Goal: Task Accomplishment & Management: Use online tool/utility

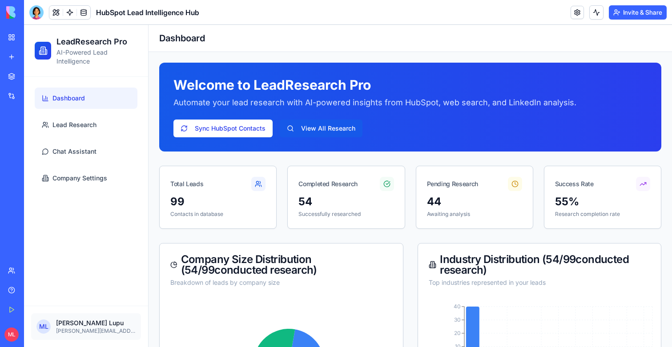
scroll to position [456, 0]
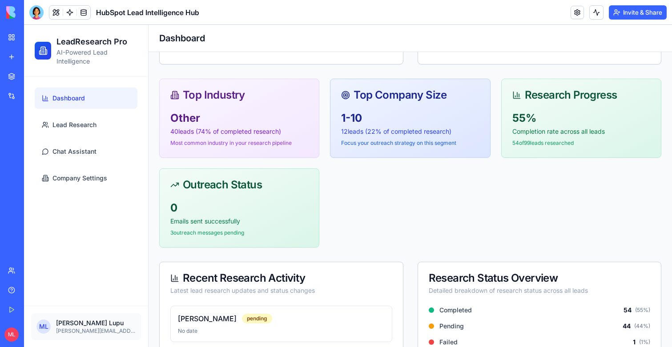
drag, startPoint x: 446, startPoint y: 162, endPoint x: 430, endPoint y: 149, distance: 20.6
click at [436, 151] on div "Top Industry Other 40 leads ( 74 % of completed research) Most common industry …" at bounding box center [410, 163] width 502 height 169
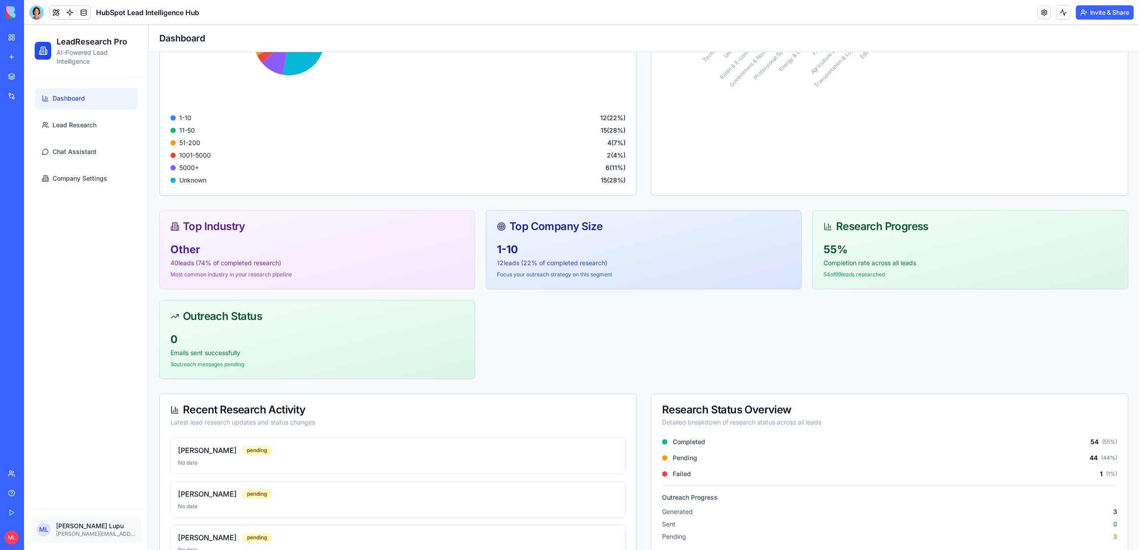
scroll to position [0, 0]
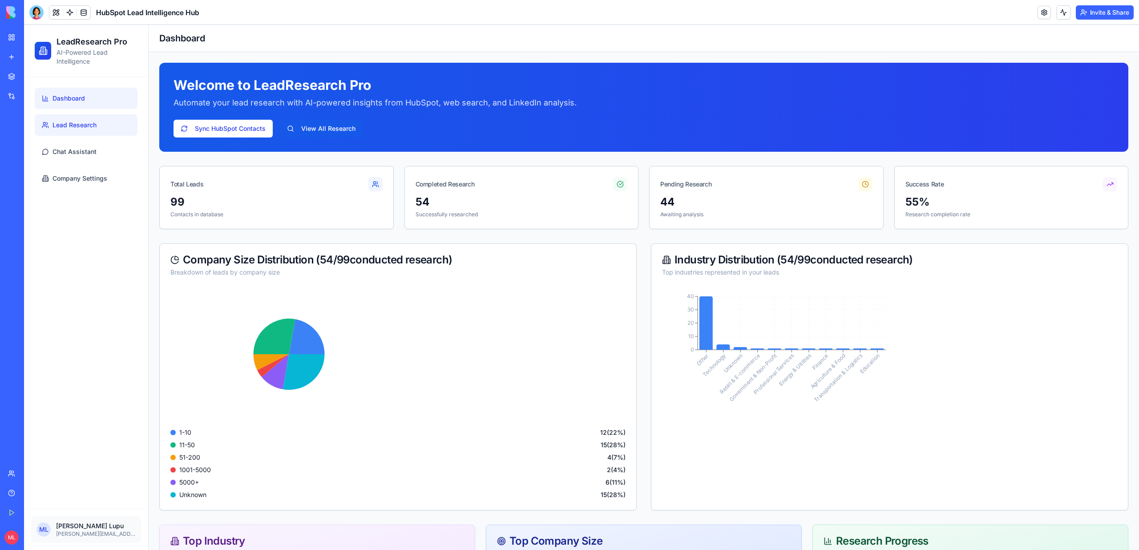
click at [97, 126] on link "Lead Research" at bounding box center [86, 124] width 103 height 21
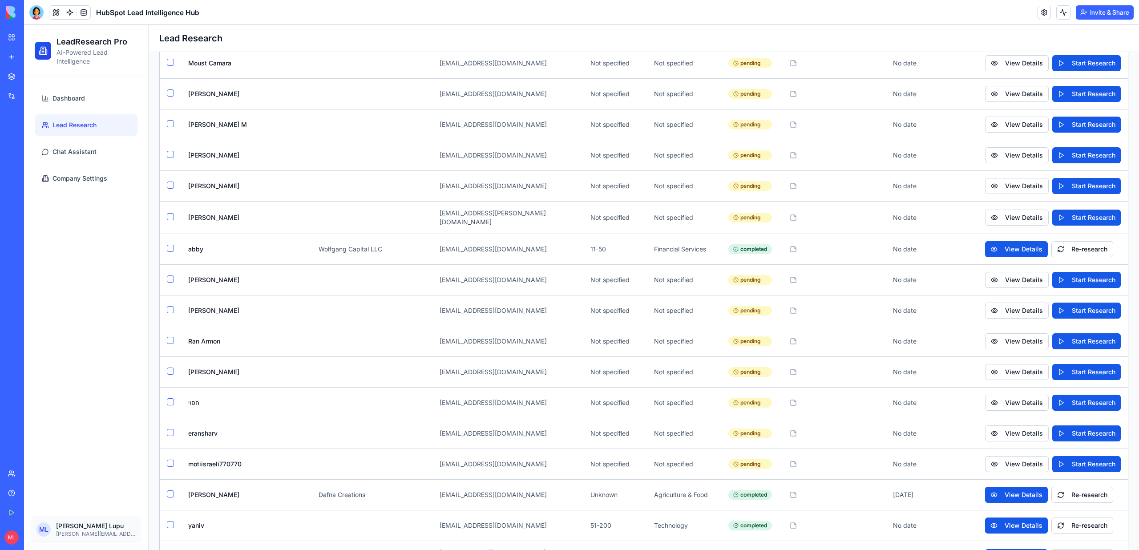
scroll to position [2664, 0]
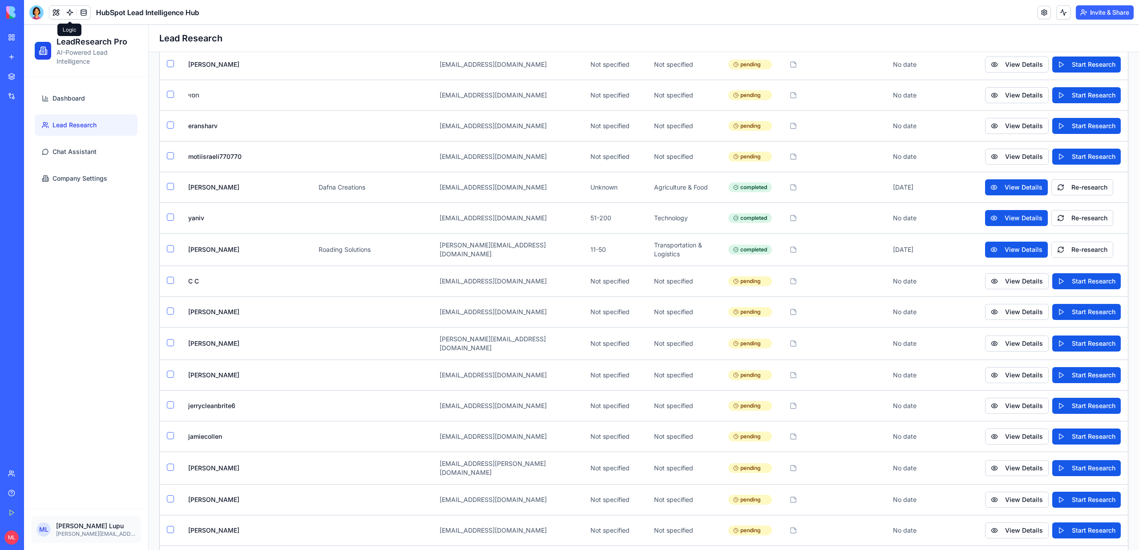
click at [69, 19] on body "BETA My Workspace New app Marketplace Integrations Recent Client Note Taker Dea…" at bounding box center [569, 275] width 1139 height 550
click at [69, 13] on link at bounding box center [69, 12] width 13 height 13
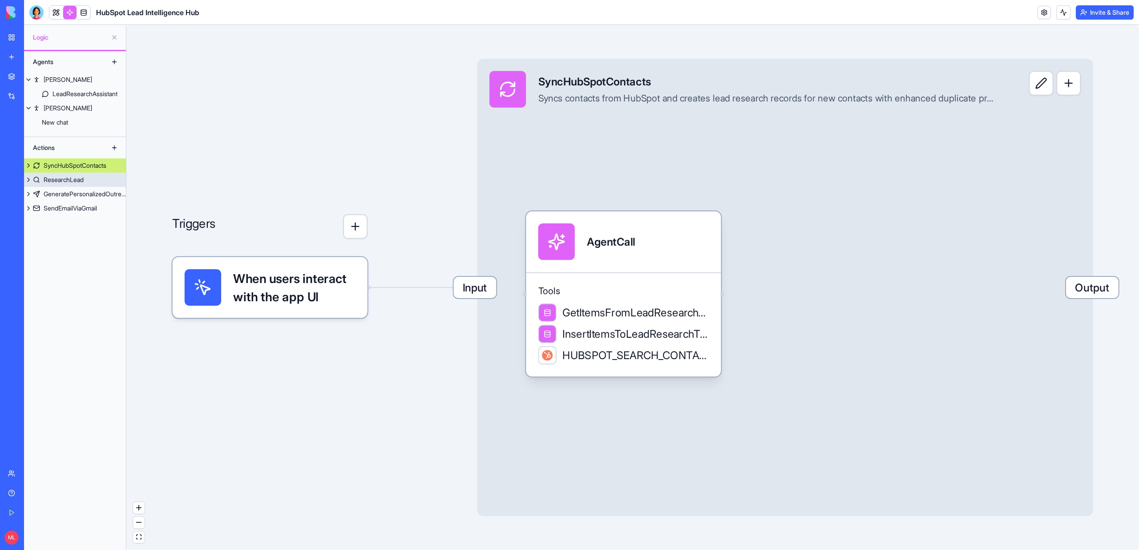
click at [83, 176] on div "ResearchLead" at bounding box center [64, 179] width 40 height 9
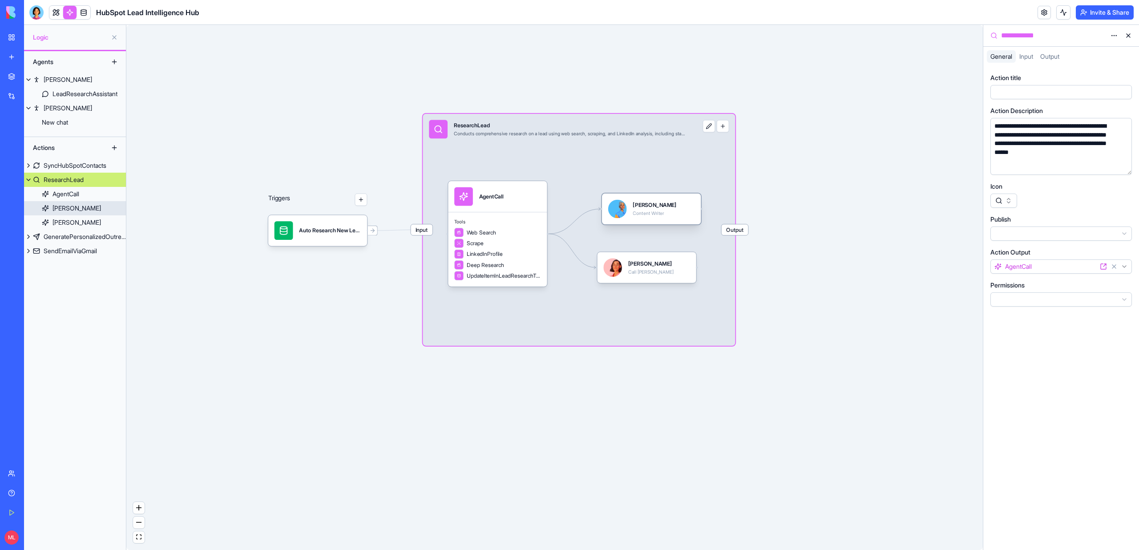
click at [672, 200] on div "Mika Content Writer" at bounding box center [651, 209] width 87 height 19
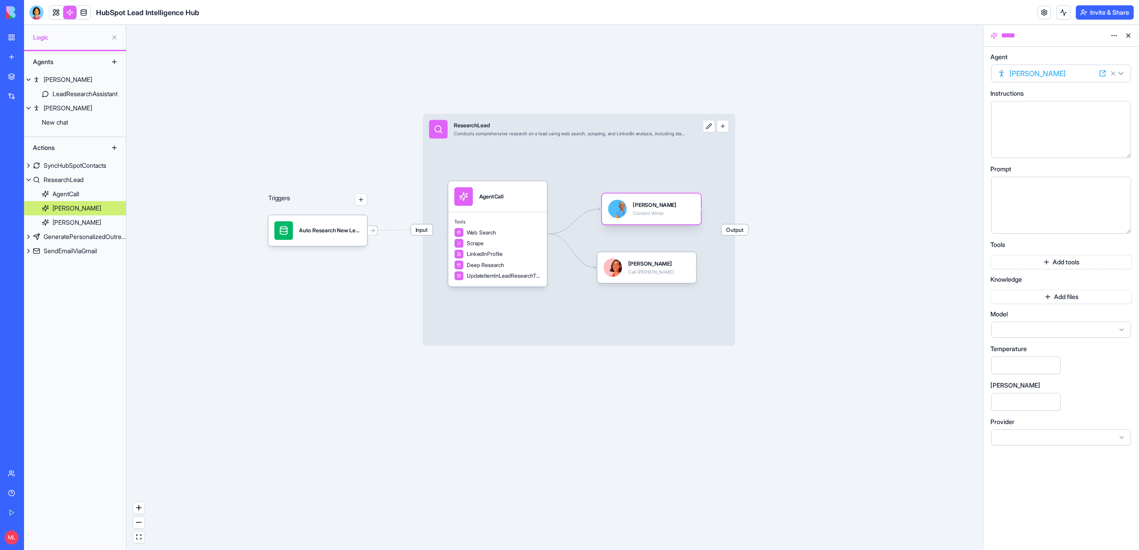
click at [672, 208] on div "Mika Content Writer" at bounding box center [651, 209] width 87 height 19
click at [661, 253] on div "Nora Call Nora" at bounding box center [646, 267] width 99 height 31
click at [660, 262] on div "Nora Call Nora" at bounding box center [646, 267] width 87 height 19
click at [660, 213] on div "Content Writer" at bounding box center [655, 213] width 44 height 6
click at [660, 218] on div "Mika Content Writer" at bounding box center [651, 209] width 99 height 31
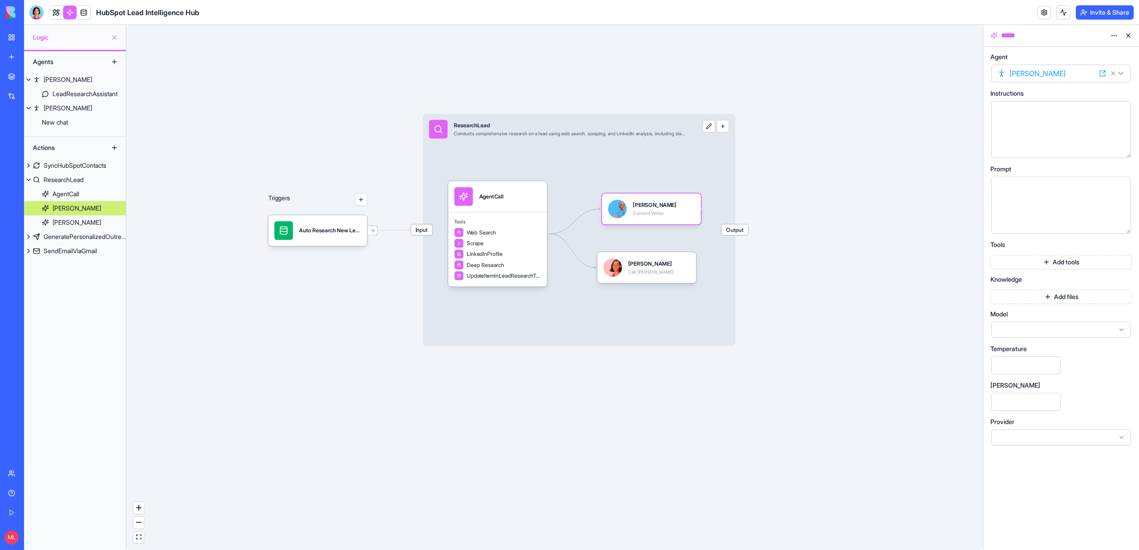
click at [672, 37] on html "BETA My Workspace New app Marketplace Integrations Recent Client Note Taker Dea…" at bounding box center [569, 275] width 1139 height 550
click at [672, 67] on div "Delete" at bounding box center [1092, 68] width 53 height 14
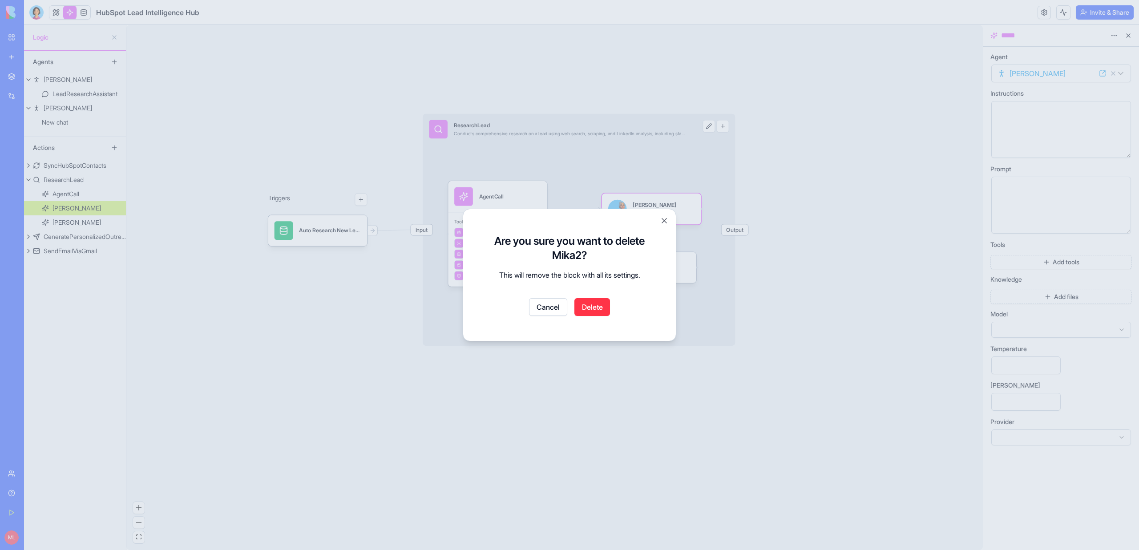
click at [594, 305] on button "Delete" at bounding box center [592, 307] width 36 height 18
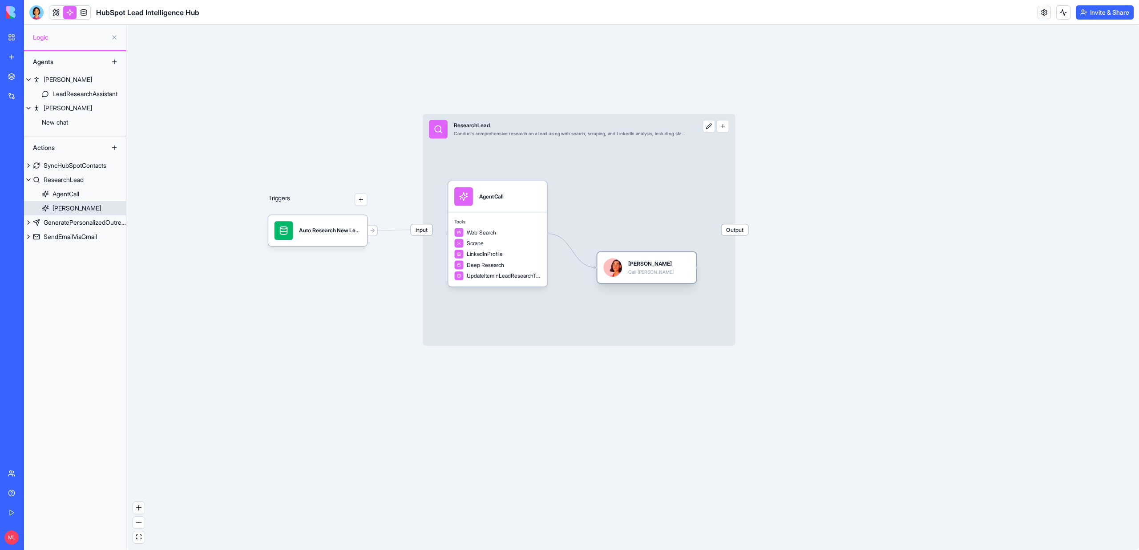
click at [655, 253] on div "Nora Call Nora" at bounding box center [646, 267] width 99 height 31
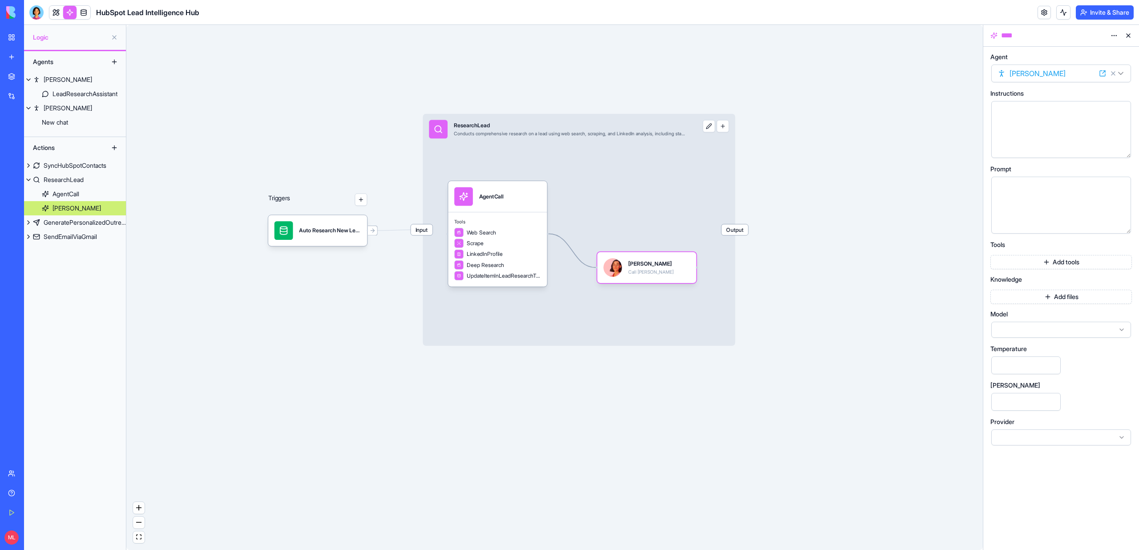
click at [569, 250] on icon "Edge from 6898d25823f4cf845b532d4f to 68ad65b3823ffbbd3007159b" at bounding box center [572, 251] width 47 height 34
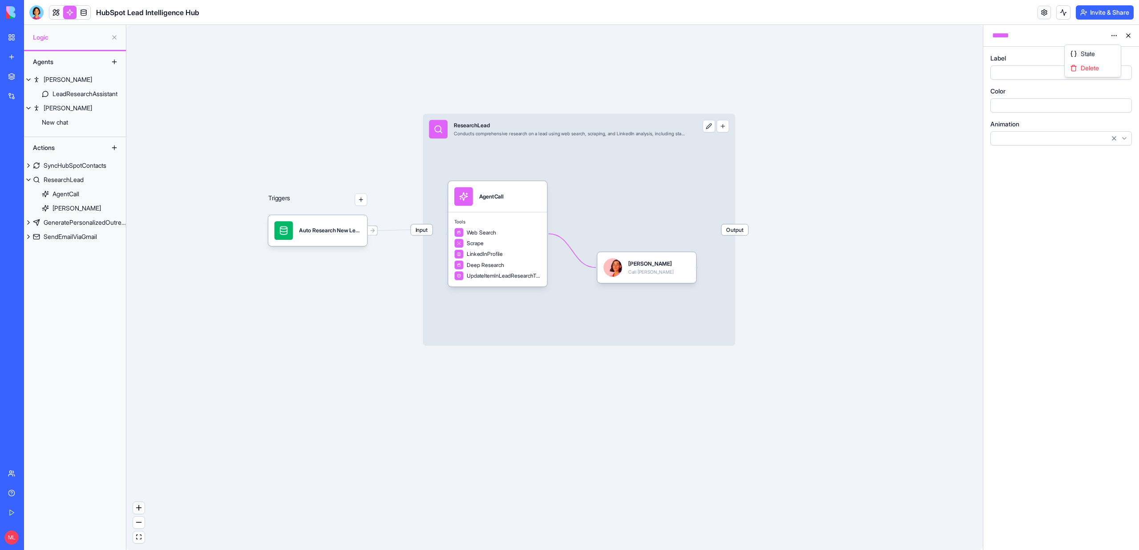
click at [672, 37] on html "BETA My Workspace New app Marketplace Integrations Recent Client Note Taker Dea…" at bounding box center [569, 275] width 1139 height 550
click at [672, 62] on div "Delete" at bounding box center [1092, 68] width 53 height 14
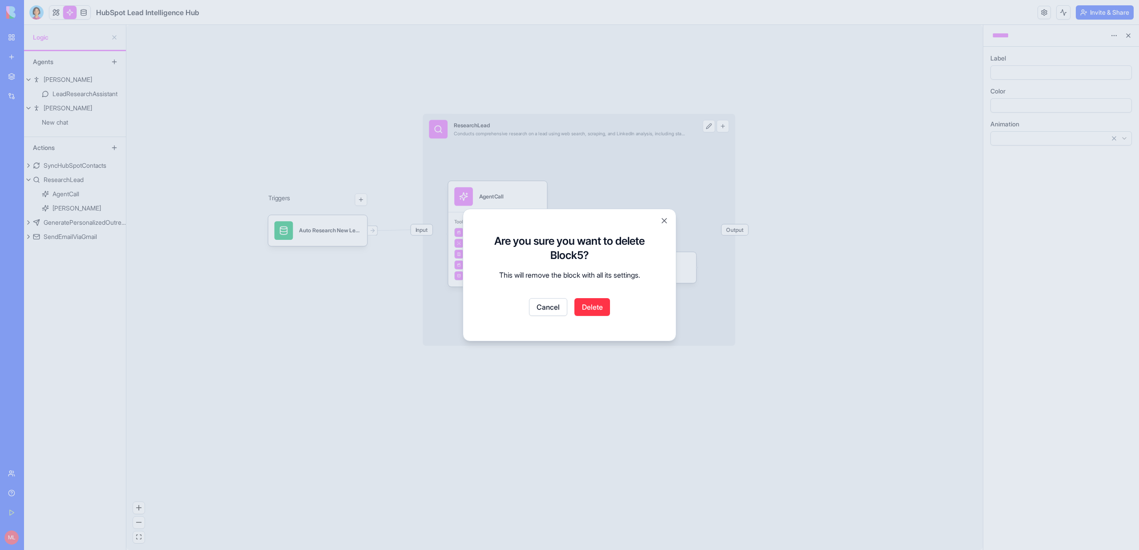
click at [593, 305] on button "Delete" at bounding box center [592, 307] width 36 height 18
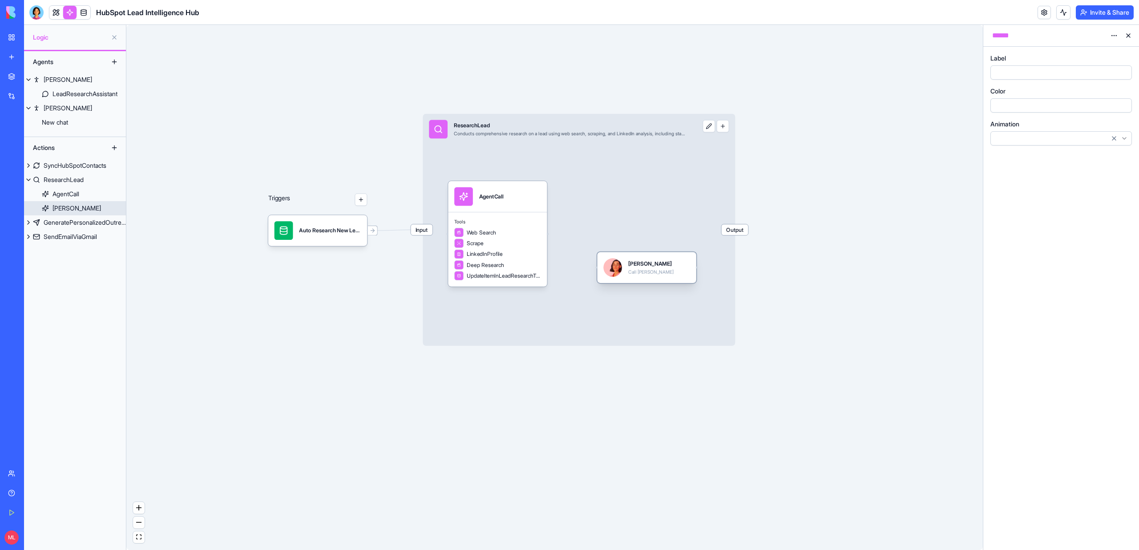
click at [631, 279] on div "Nora Call Nora" at bounding box center [646, 267] width 99 height 31
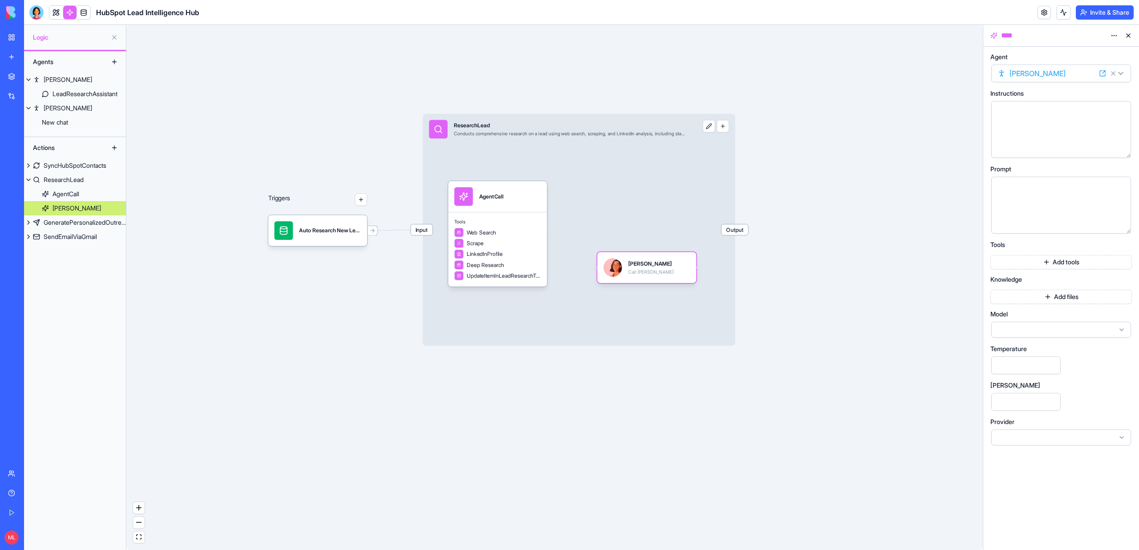
click at [672, 36] on html "BETA My Workspace New app Marketplace Integrations Recent Client Note Taker Dea…" at bounding box center [569, 275] width 1139 height 550
click at [672, 65] on div "Delete" at bounding box center [1092, 68] width 53 height 14
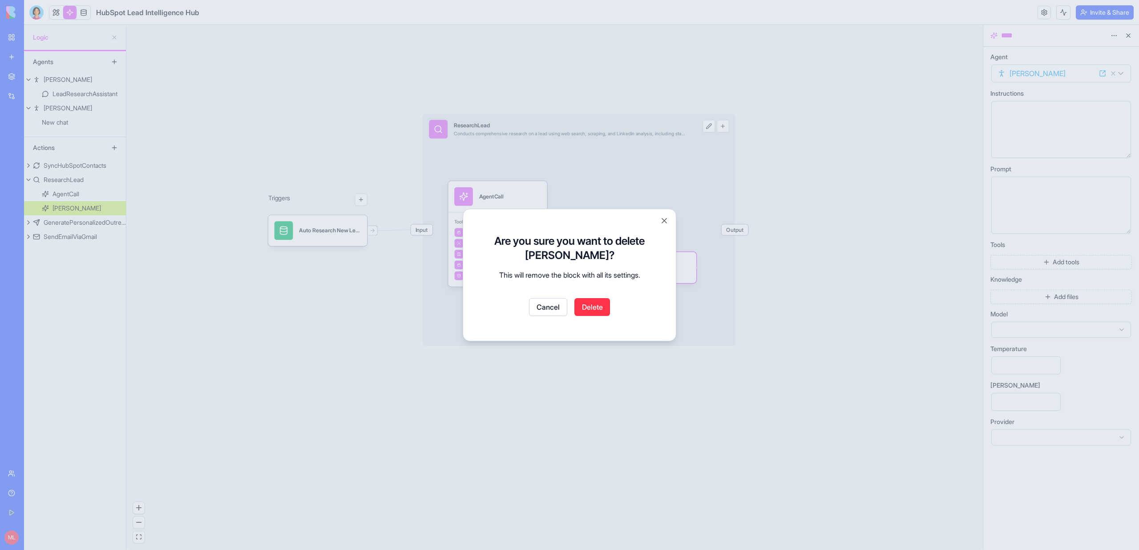
click at [606, 315] on button "Delete" at bounding box center [592, 307] width 36 height 18
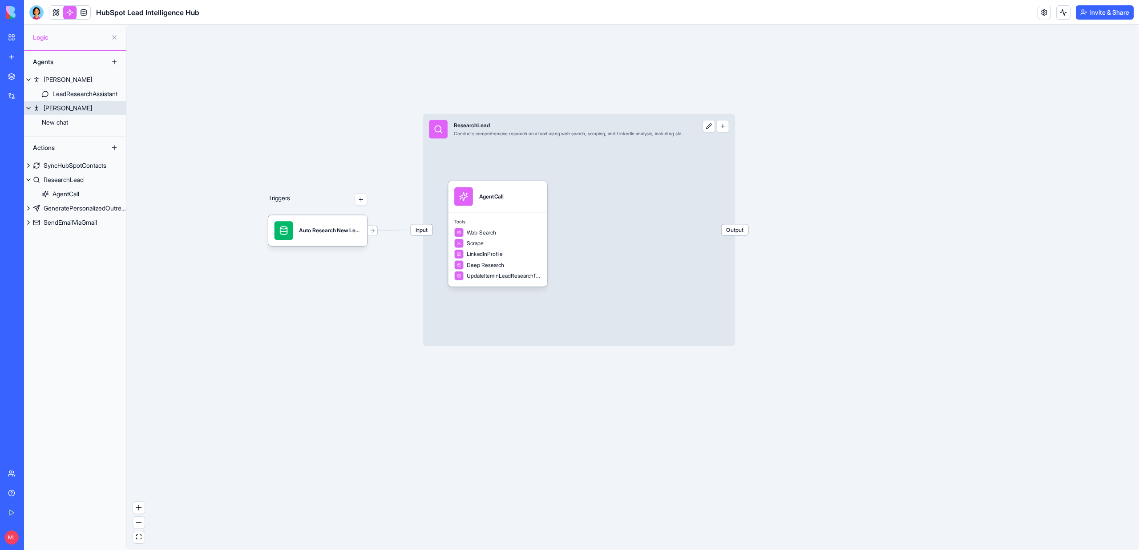
click at [67, 112] on link "Mika" at bounding box center [75, 108] width 102 height 14
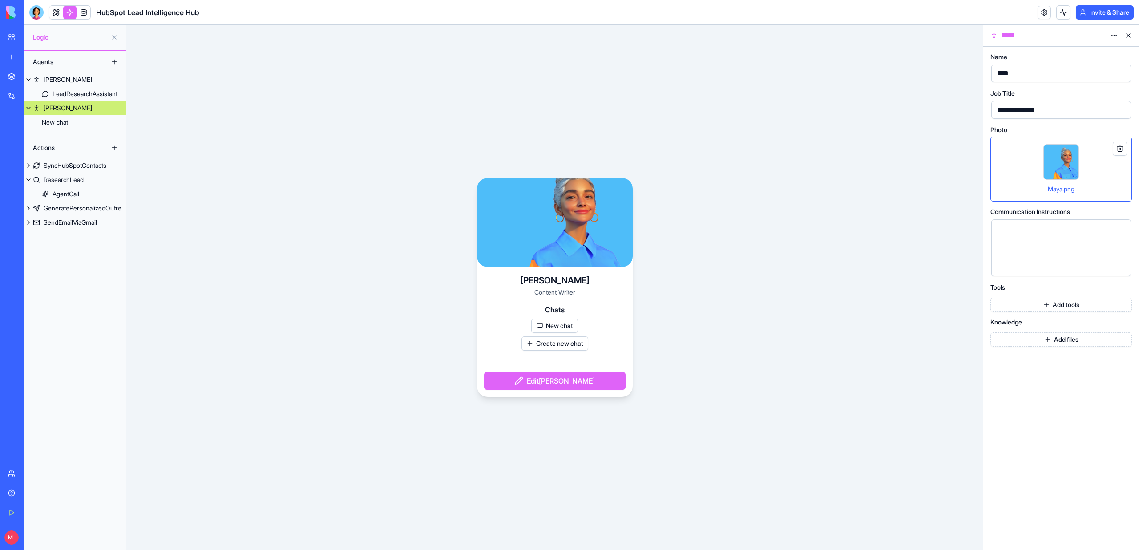
click at [672, 35] on html "**********" at bounding box center [569, 275] width 1139 height 550
click at [672, 64] on div "Delete" at bounding box center [1092, 68] width 53 height 14
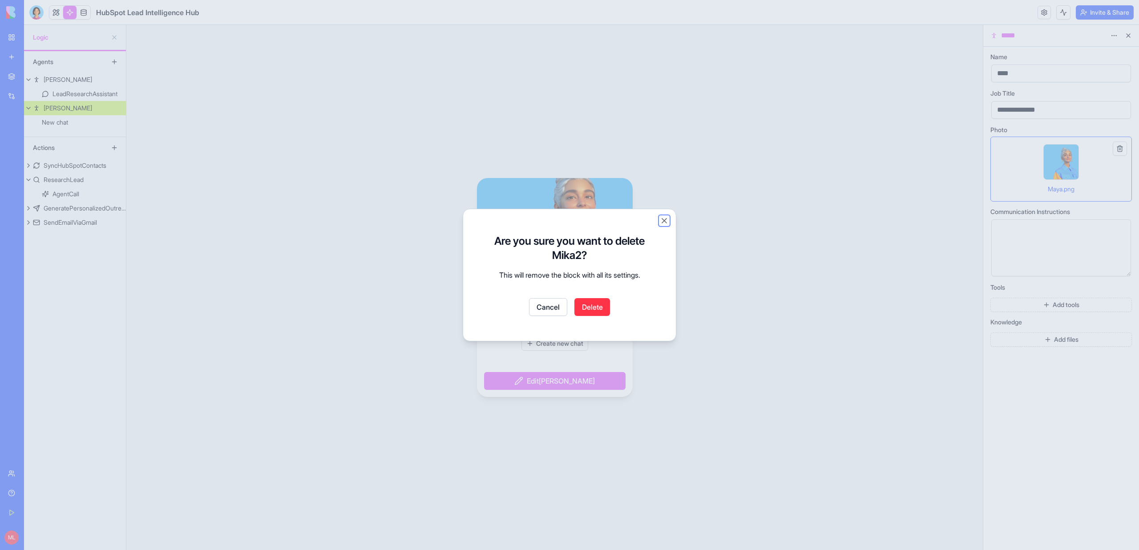
click at [662, 224] on button "Close" at bounding box center [664, 220] width 9 height 9
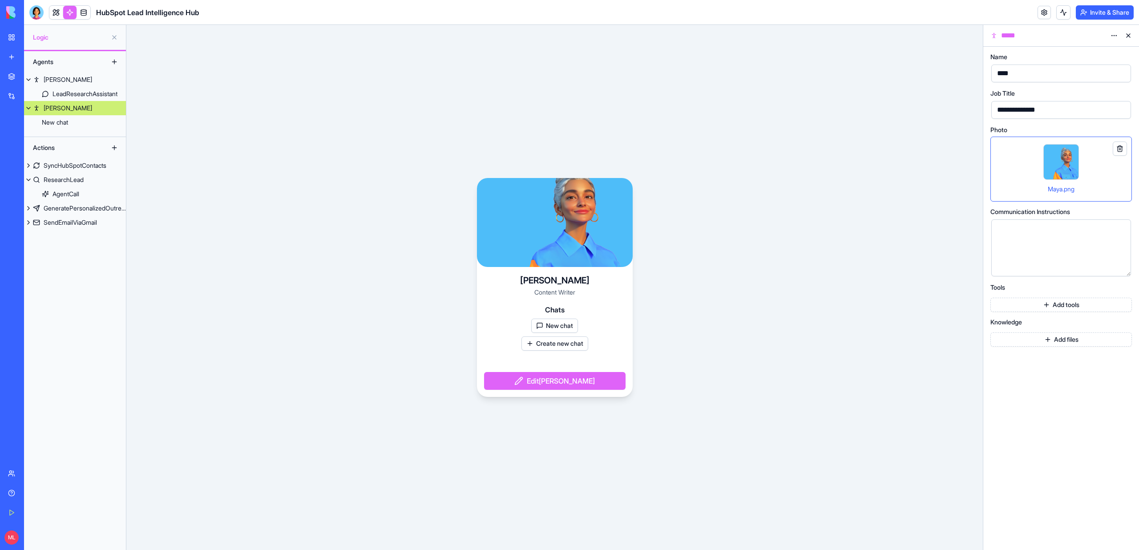
click at [105, 128] on link "New chat" at bounding box center [75, 122] width 102 height 14
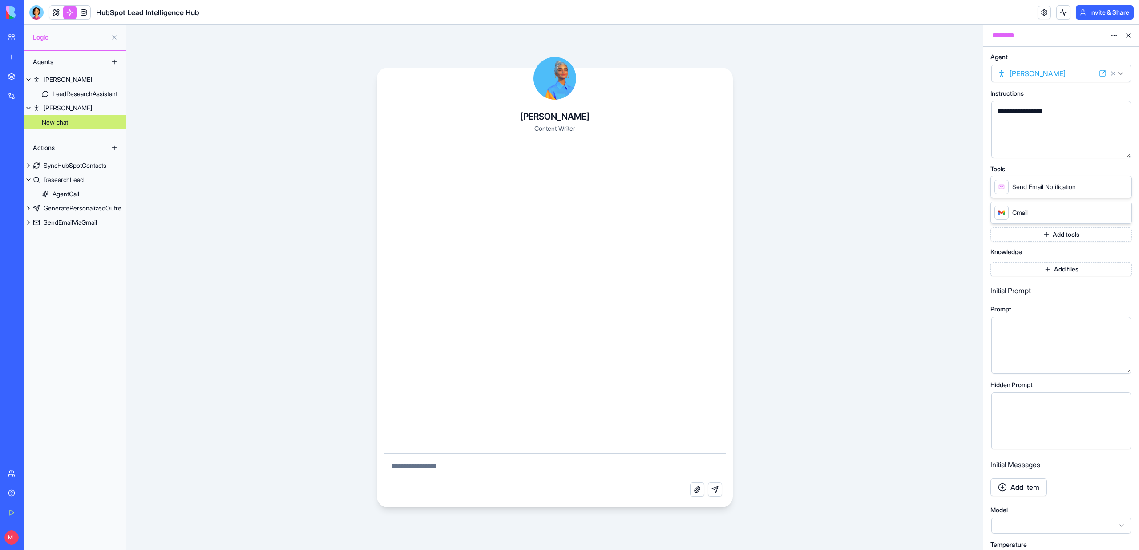
click at [672, 36] on html "**********" at bounding box center [569, 275] width 1139 height 550
click at [672, 64] on div "Delete" at bounding box center [1092, 68] width 53 height 14
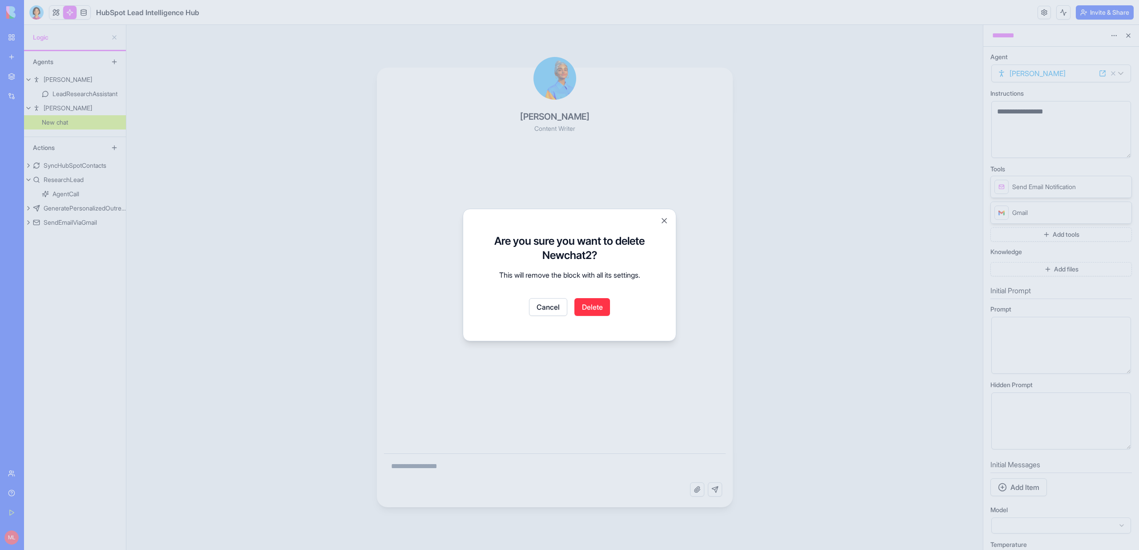
click at [588, 303] on button "Delete" at bounding box center [592, 307] width 36 height 18
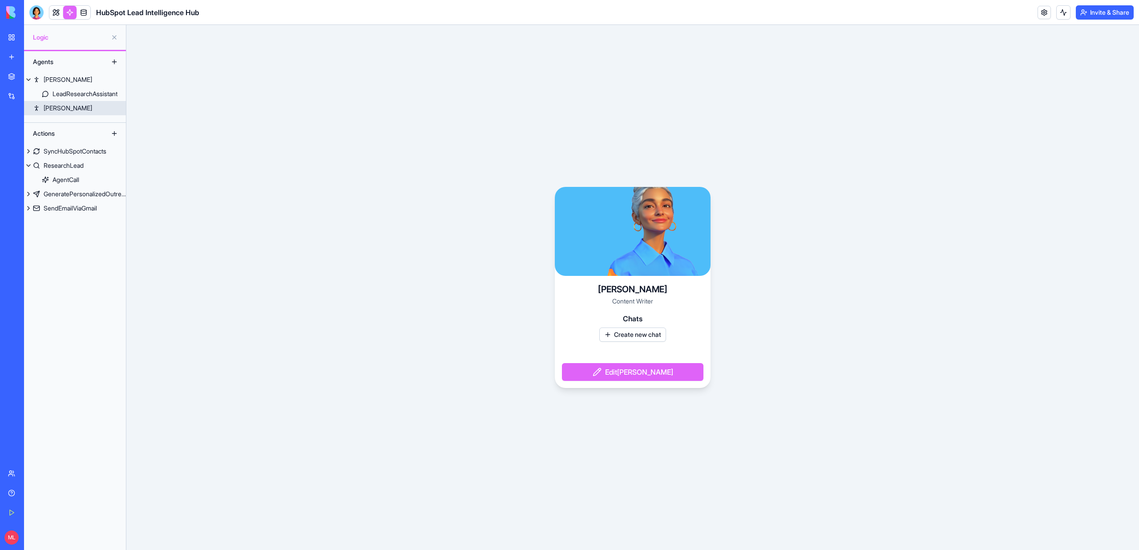
click at [51, 104] on div "Mika" at bounding box center [68, 108] width 48 height 9
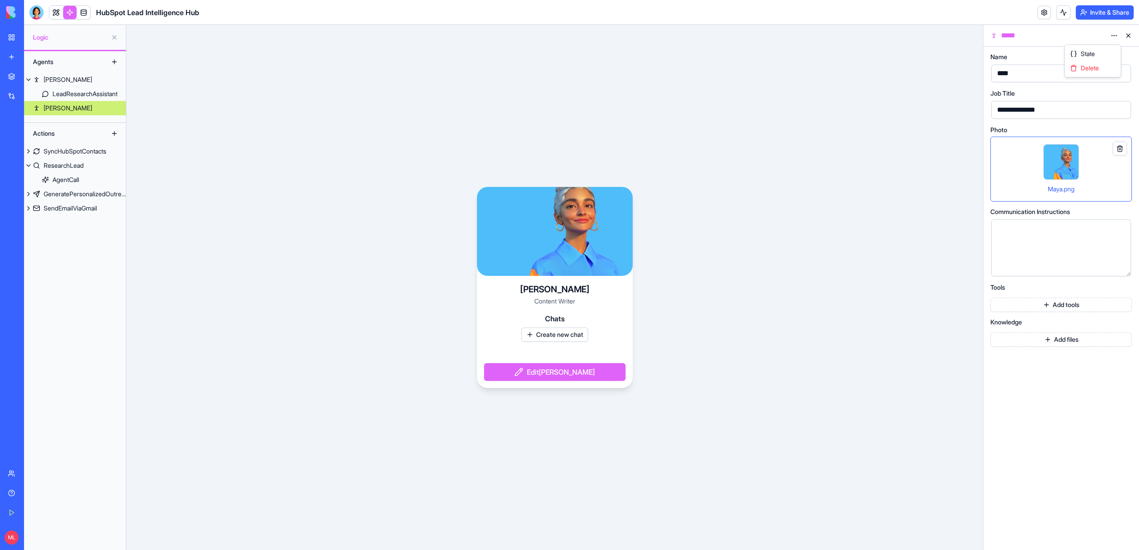
click at [672, 34] on html "**********" at bounding box center [569, 275] width 1139 height 550
click at [672, 69] on div "Delete" at bounding box center [1092, 68] width 53 height 14
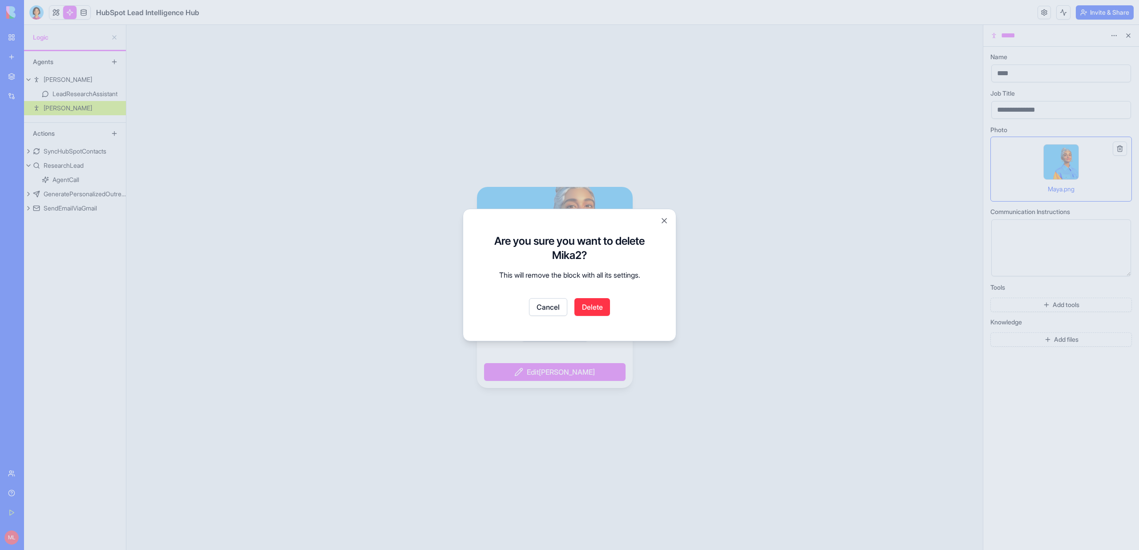
click at [598, 305] on button "Delete" at bounding box center [592, 307] width 36 height 18
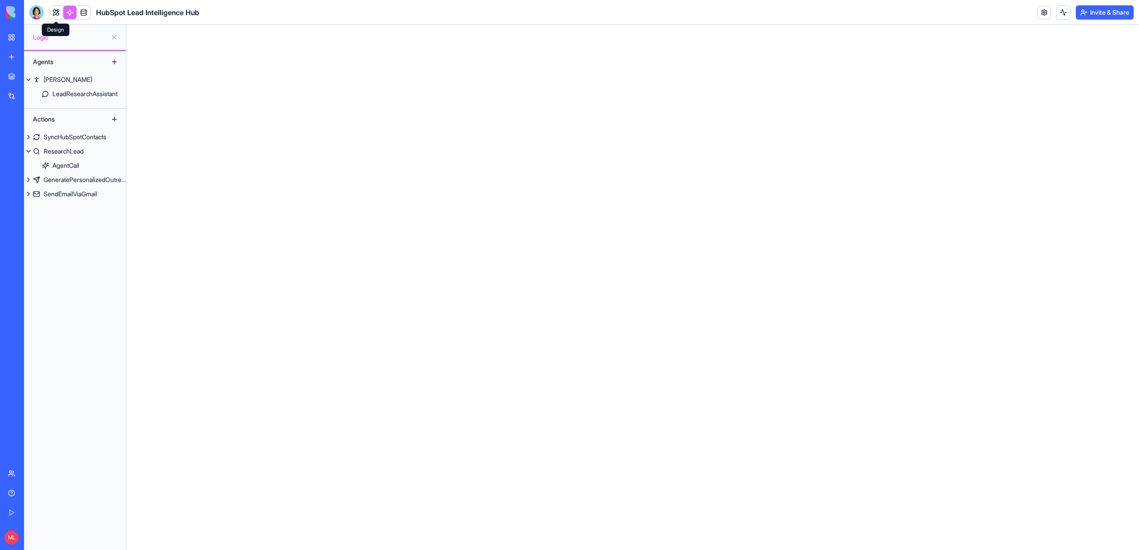
click at [68, 14] on link at bounding box center [69, 12] width 13 height 13
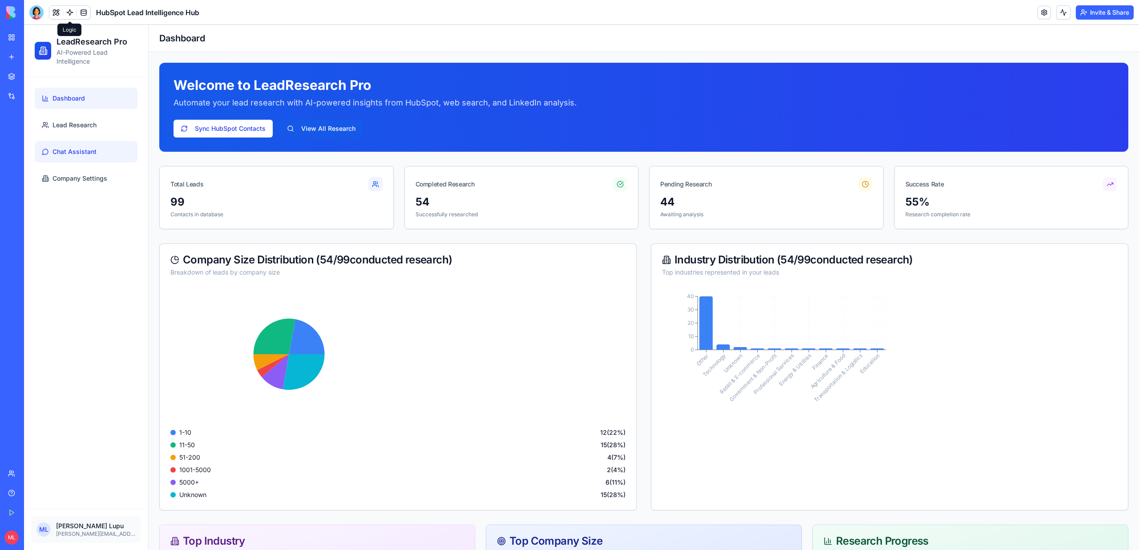
click at [79, 143] on link "Chat Assistant" at bounding box center [86, 151] width 103 height 21
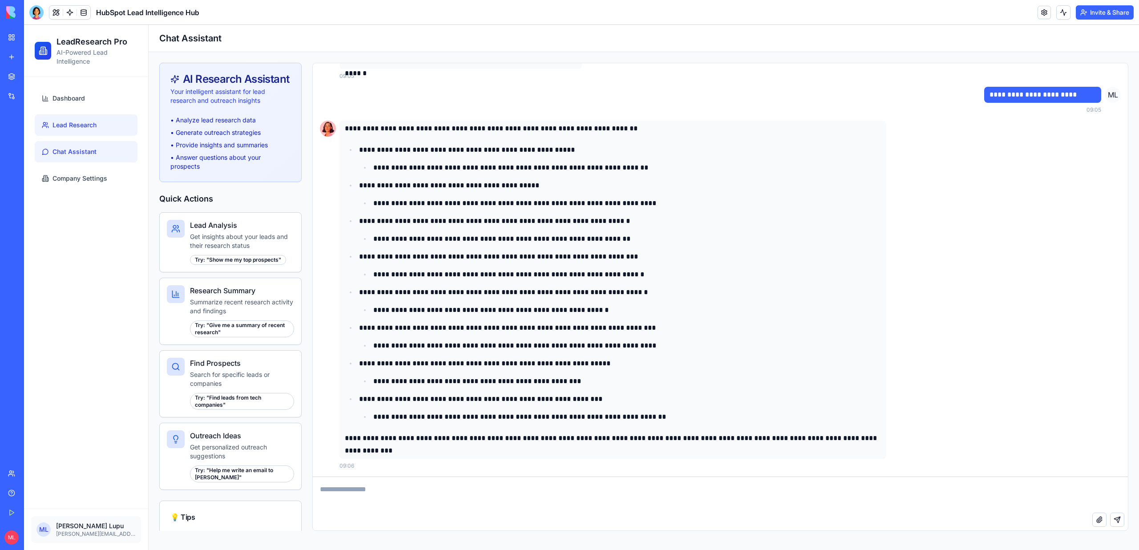
click at [97, 122] on link "Lead Research" at bounding box center [86, 124] width 103 height 21
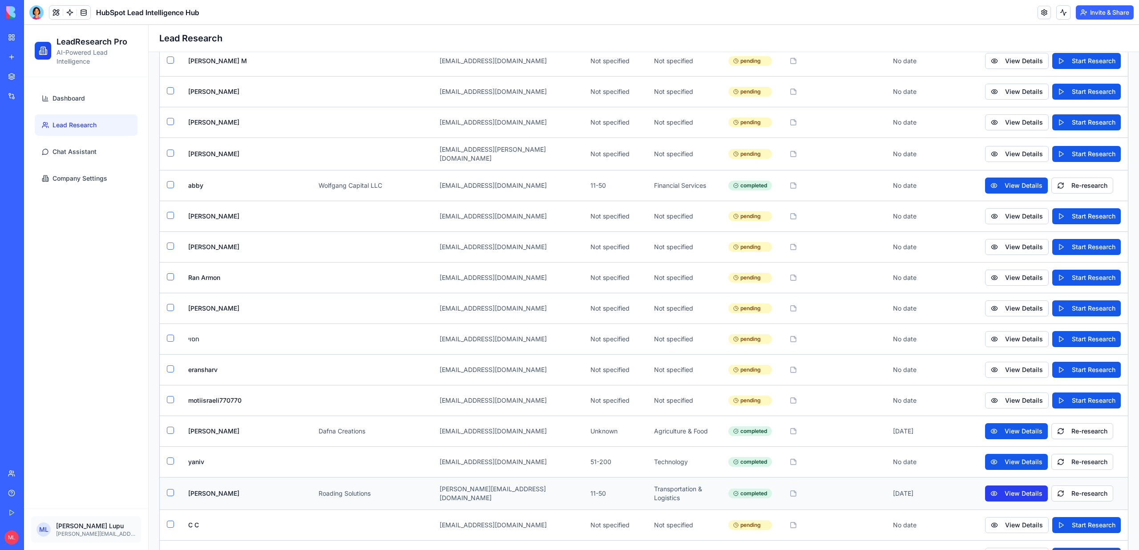
scroll to position [2420, 0]
click at [672, 178] on button "View Details" at bounding box center [1016, 186] width 63 height 16
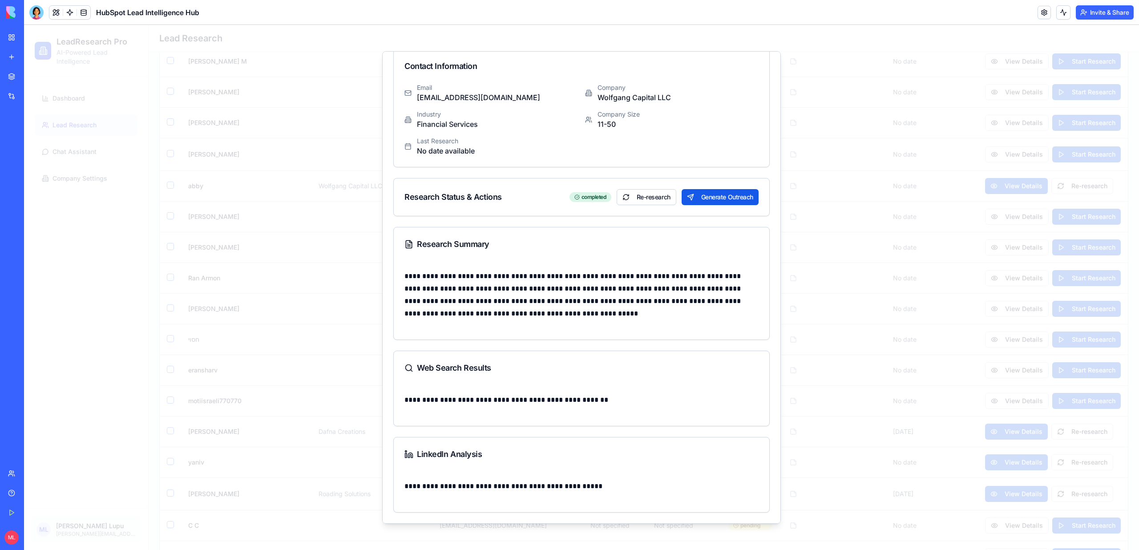
scroll to position [0, 0]
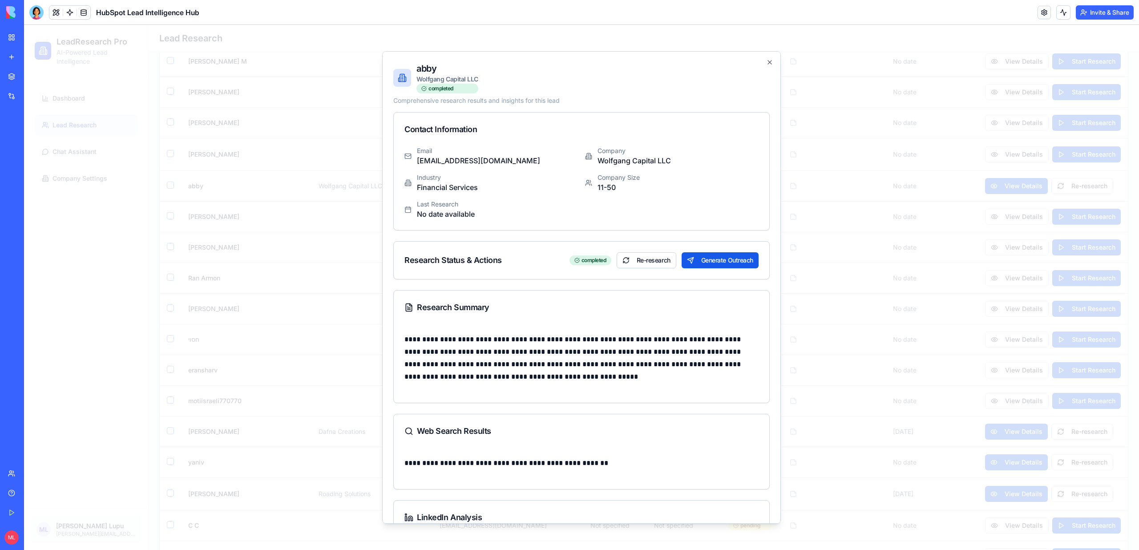
click at [672, 239] on div at bounding box center [581, 287] width 1115 height 525
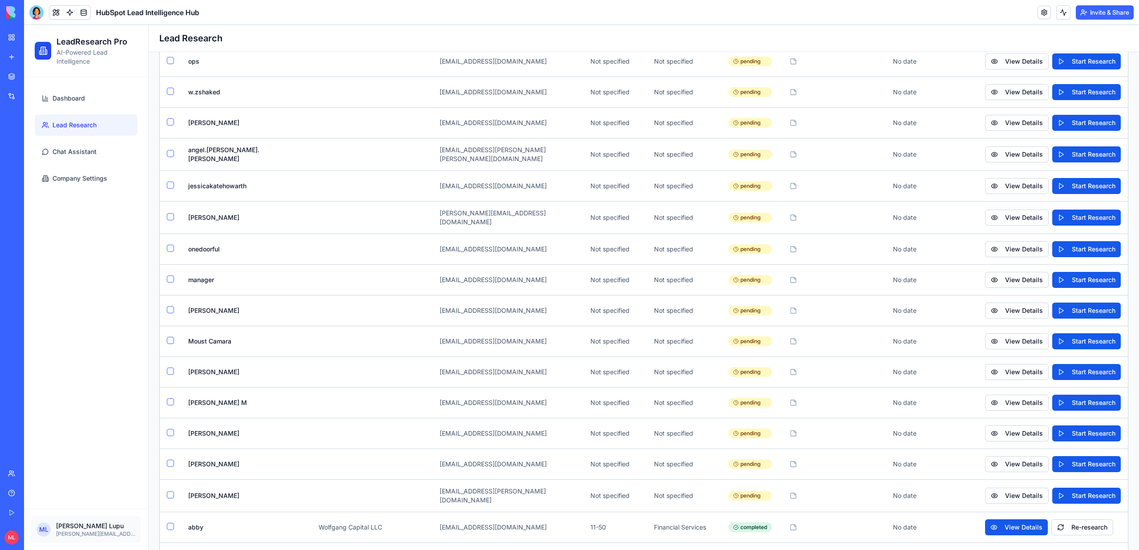
scroll to position [2080, 0]
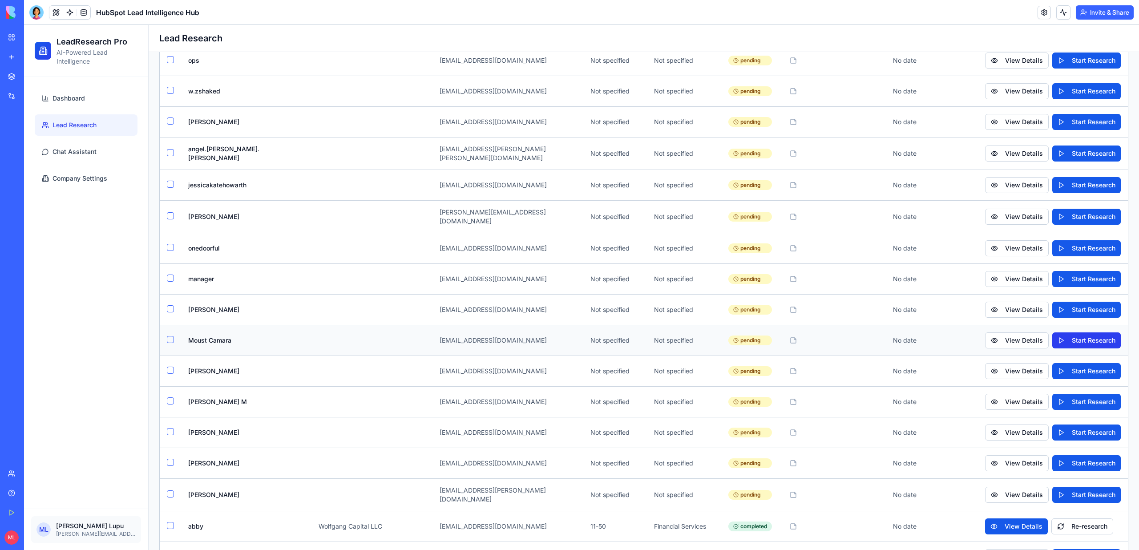
click at [672, 332] on button "Start Research" at bounding box center [1086, 340] width 69 height 16
click at [672, 271] on button "Start Research" at bounding box center [1086, 279] width 69 height 16
click at [672, 145] on button "Start Research" at bounding box center [1086, 153] width 69 height 16
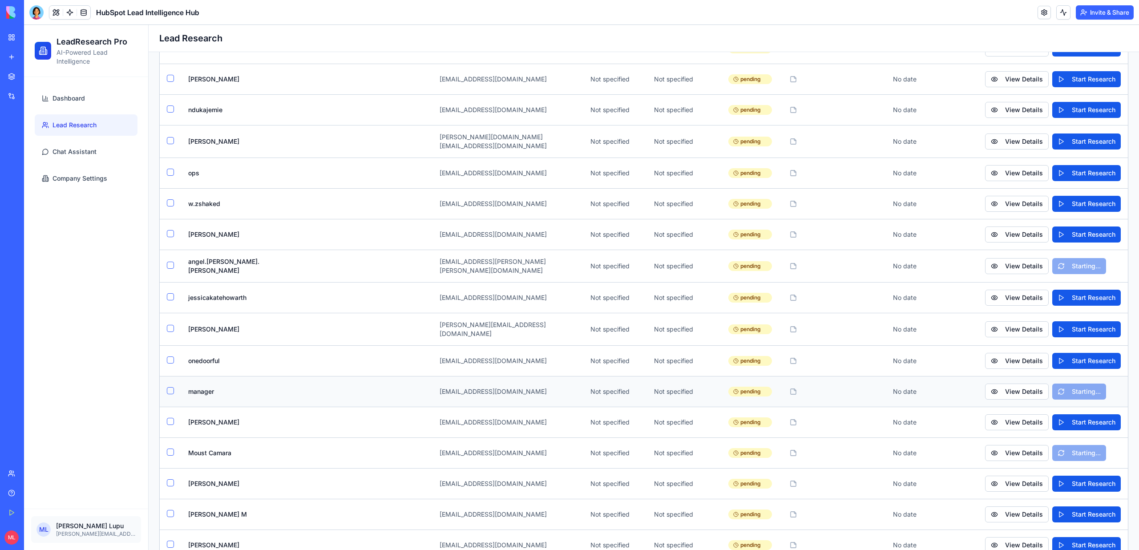
scroll to position [1958, 0]
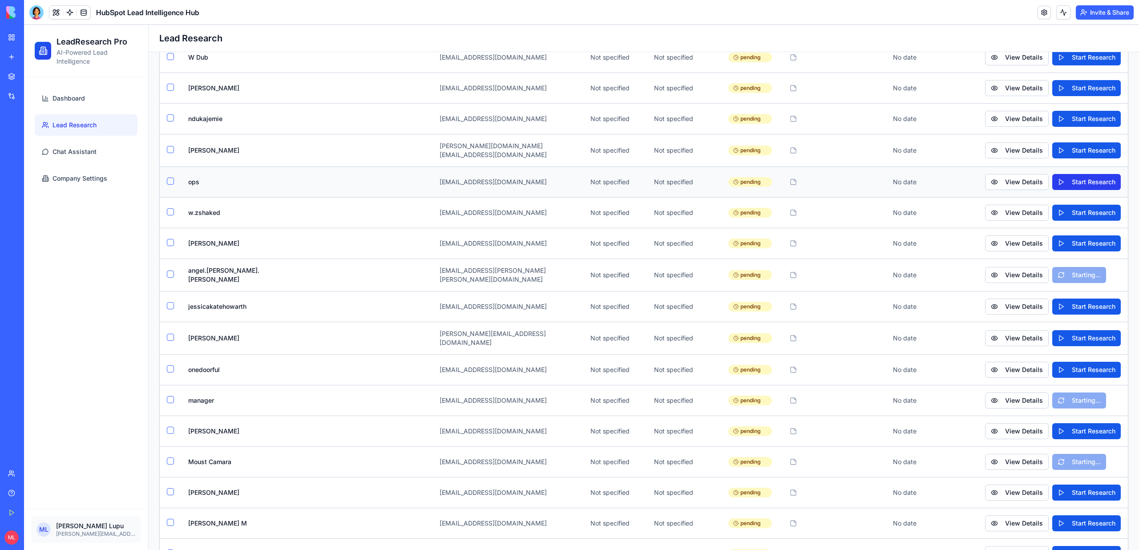
click at [672, 174] on button "Start Research" at bounding box center [1086, 182] width 69 height 16
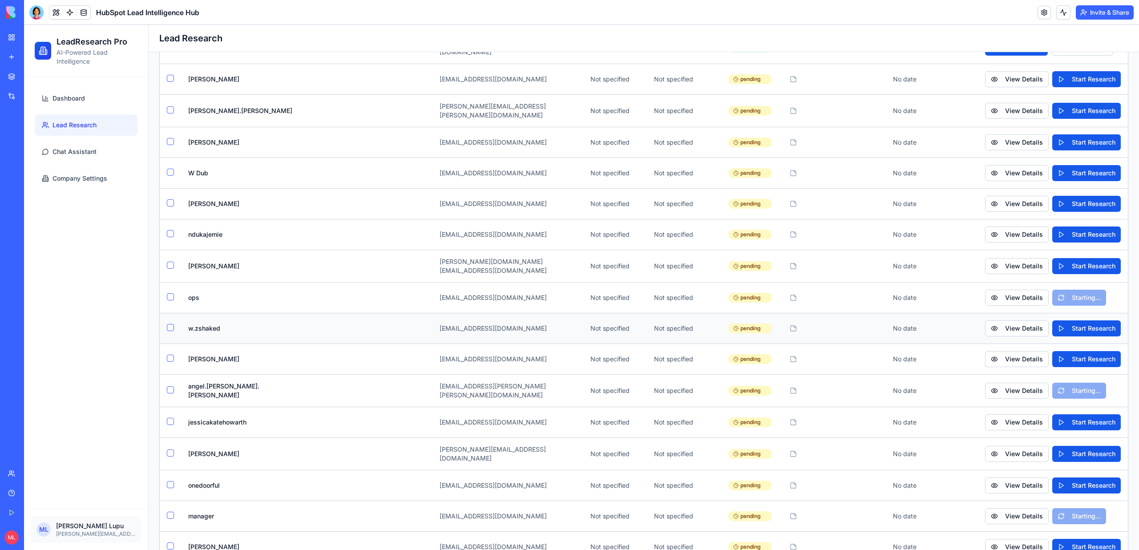
scroll to position [1836, 0]
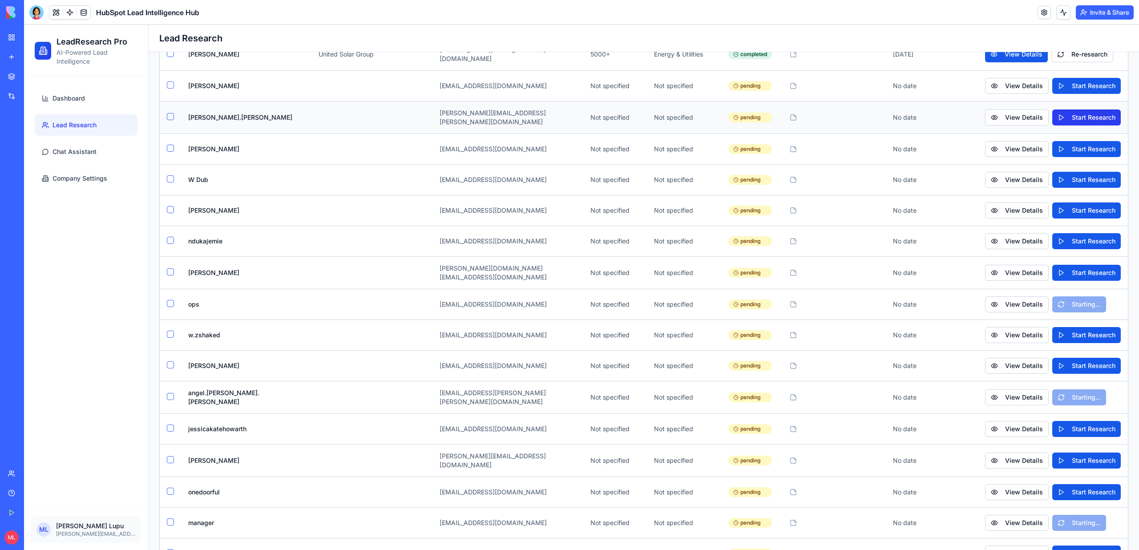
click at [672, 109] on button "Start Research" at bounding box center [1086, 117] width 69 height 16
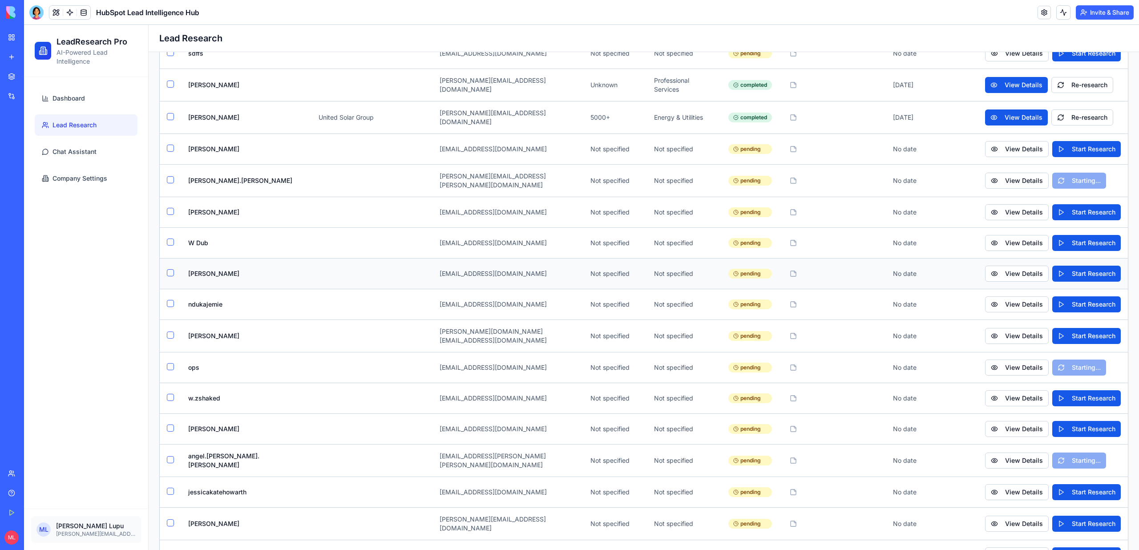
scroll to position [1773, 0]
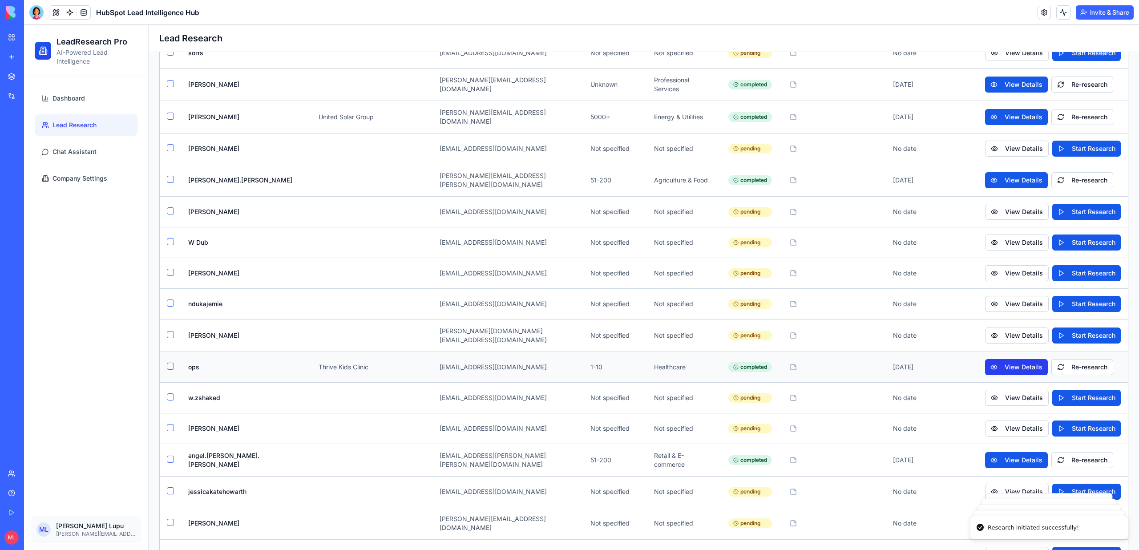
click at [672, 347] on button "View Details" at bounding box center [1016, 367] width 63 height 16
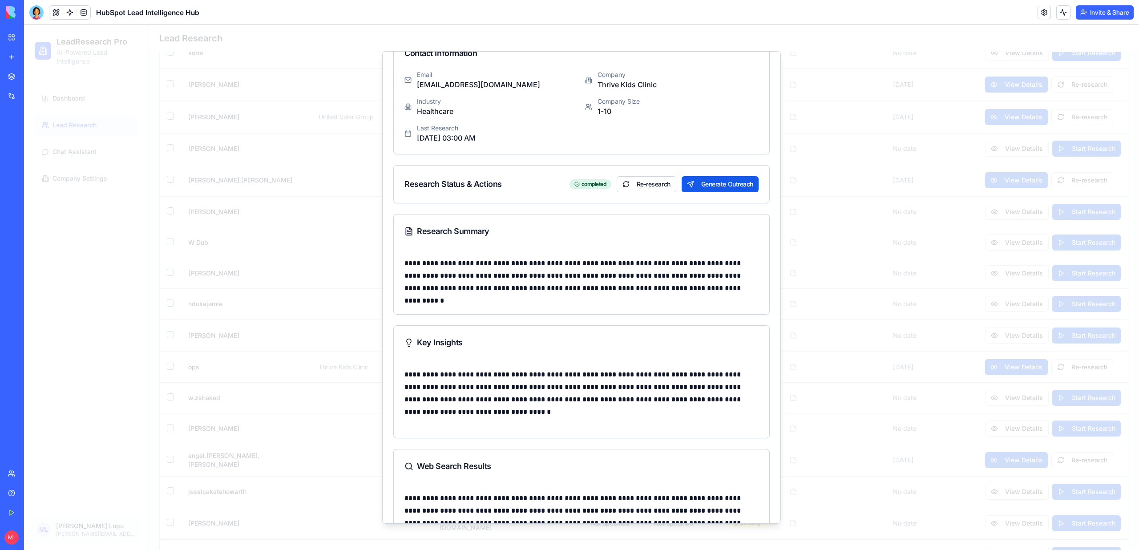
scroll to position [103, 0]
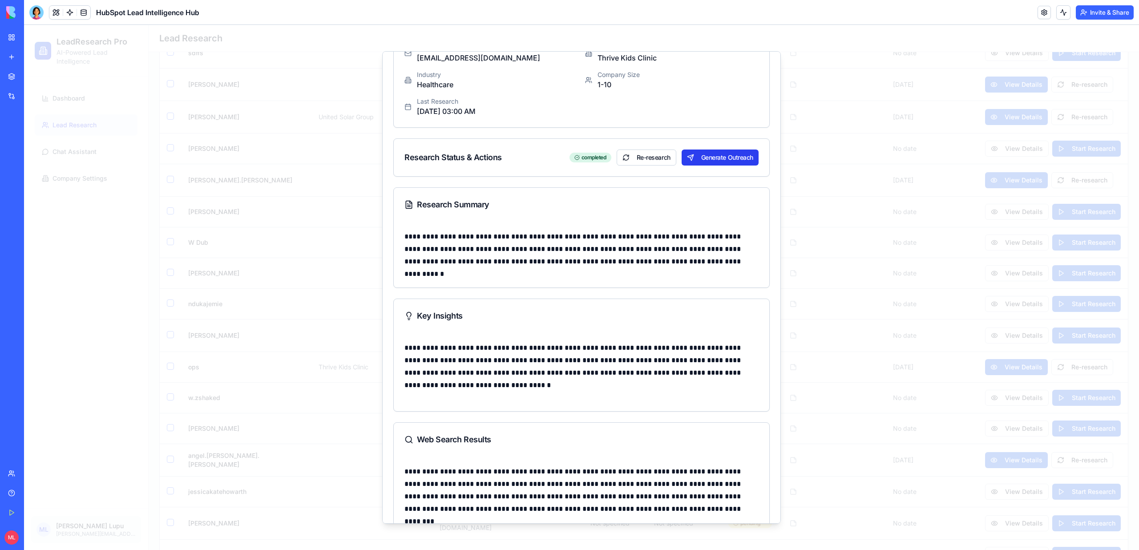
click at [672, 160] on button "Generate Outreach" at bounding box center [720, 157] width 77 height 16
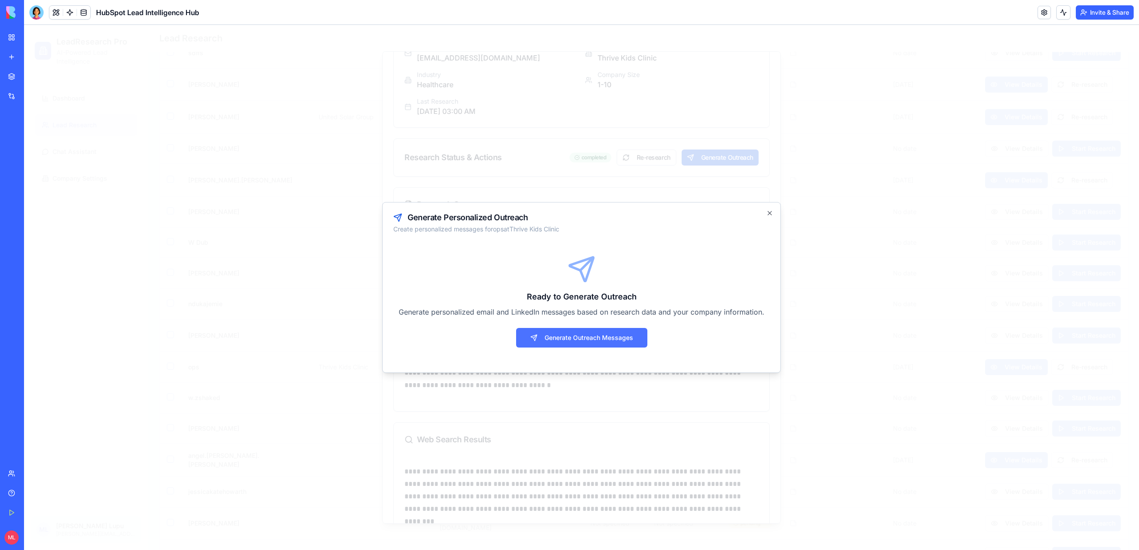
click at [608, 344] on button "Generate Outreach Messages" at bounding box center [581, 338] width 131 height 20
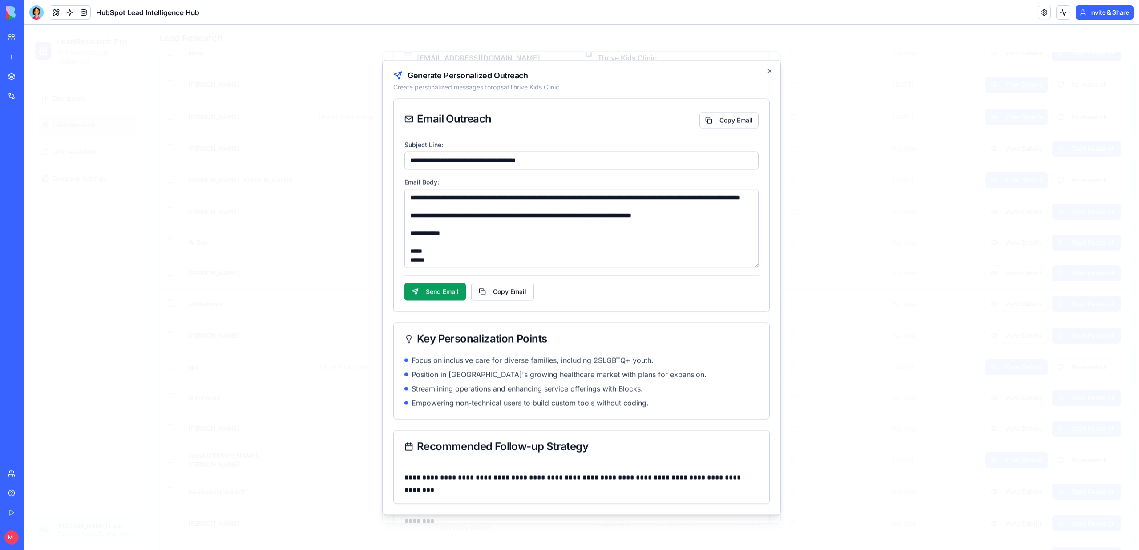
scroll to position [160, 0]
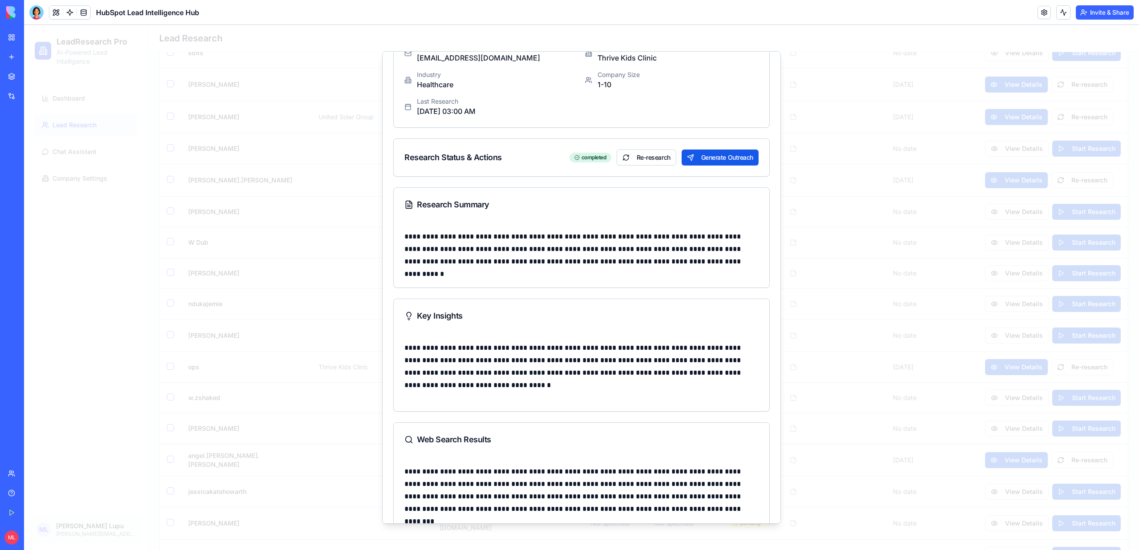
click at [672, 224] on div at bounding box center [581, 287] width 1115 height 525
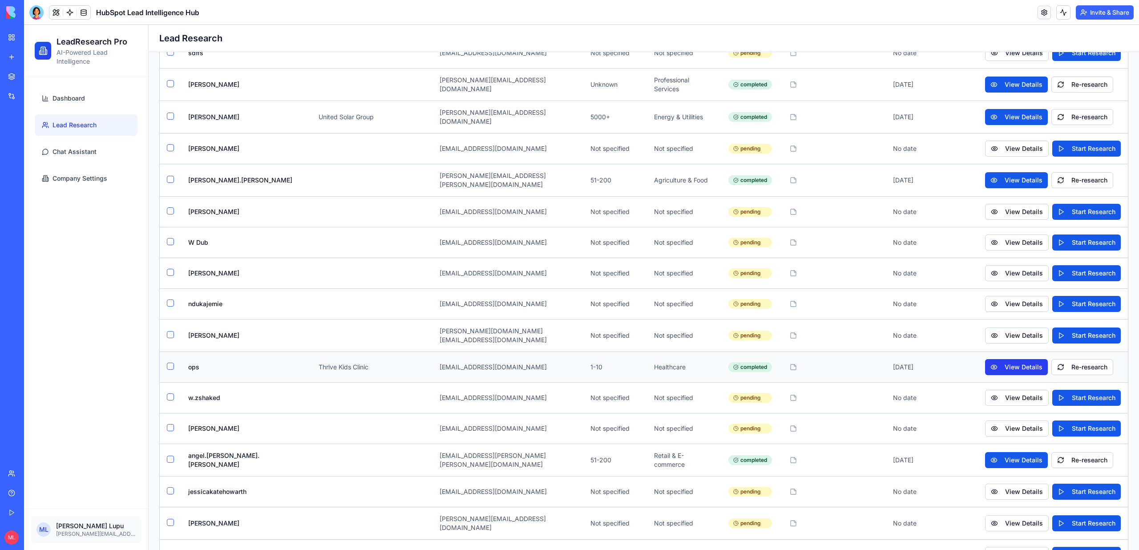
click at [672, 347] on button "View Details" at bounding box center [1016, 367] width 63 height 16
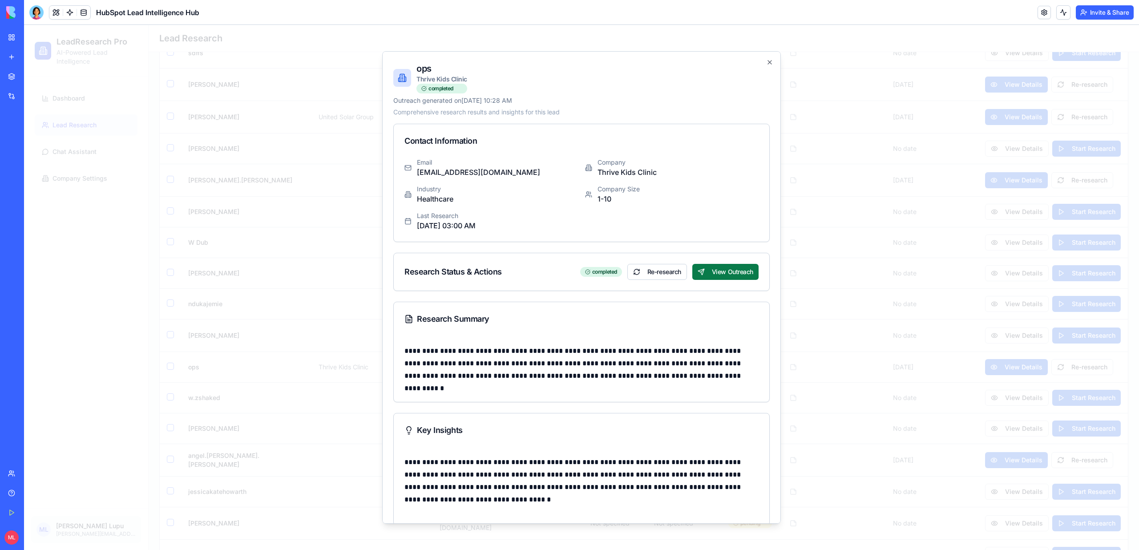
click at [672, 274] on button "View Outreach" at bounding box center [725, 272] width 66 height 16
click at [265, 178] on div at bounding box center [581, 287] width 1115 height 525
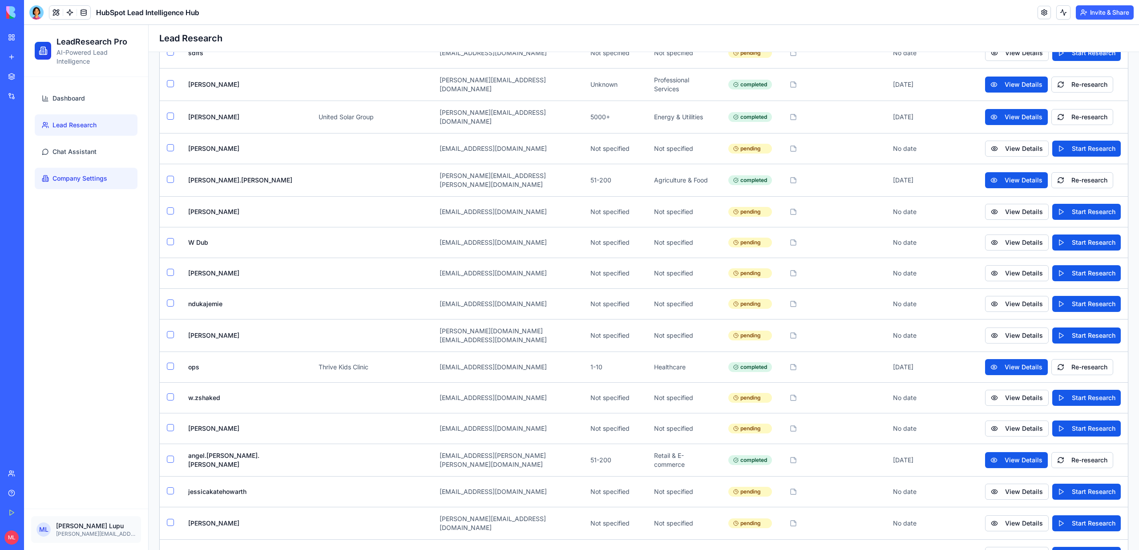
click at [116, 186] on link "Company Settings" at bounding box center [86, 178] width 103 height 21
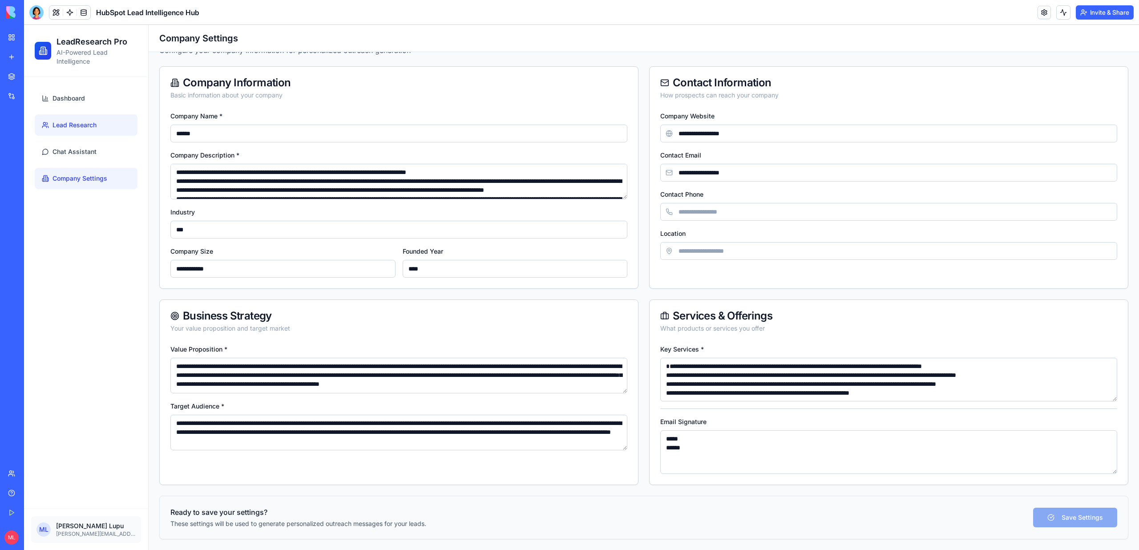
click at [104, 129] on link "Lead Research" at bounding box center [86, 124] width 103 height 21
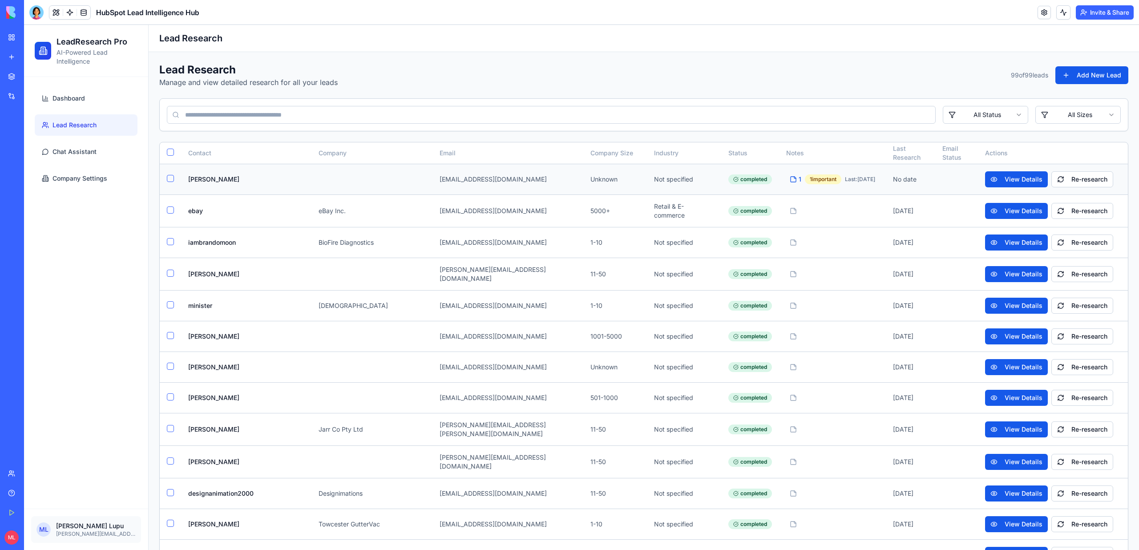
click at [672, 182] on div "1" at bounding box center [796, 179] width 12 height 9
click at [672, 207] on div at bounding box center [793, 210] width 7 height 7
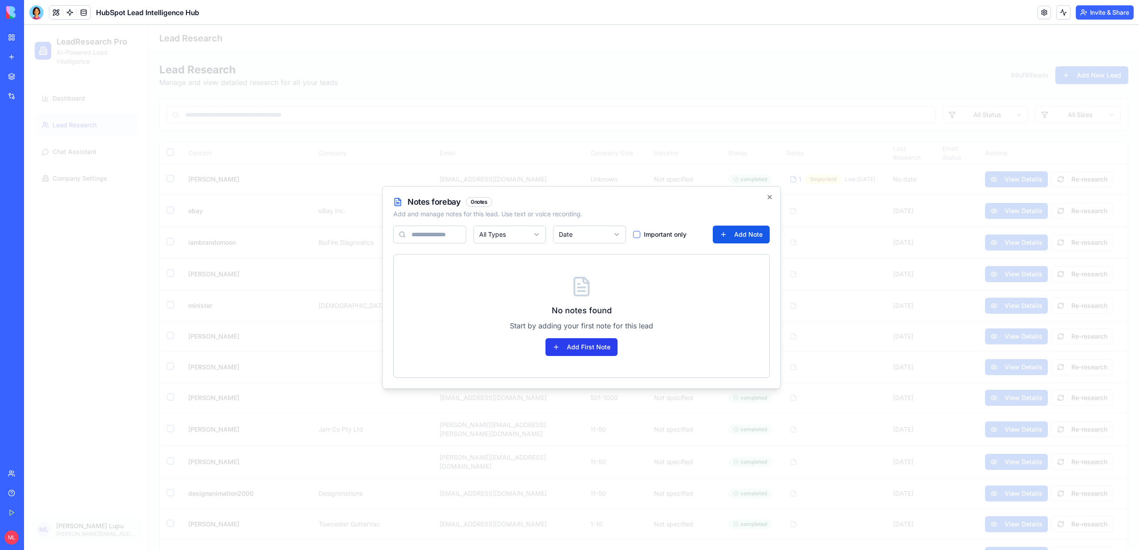
click at [579, 347] on button "Add First Note" at bounding box center [581, 347] width 72 height 18
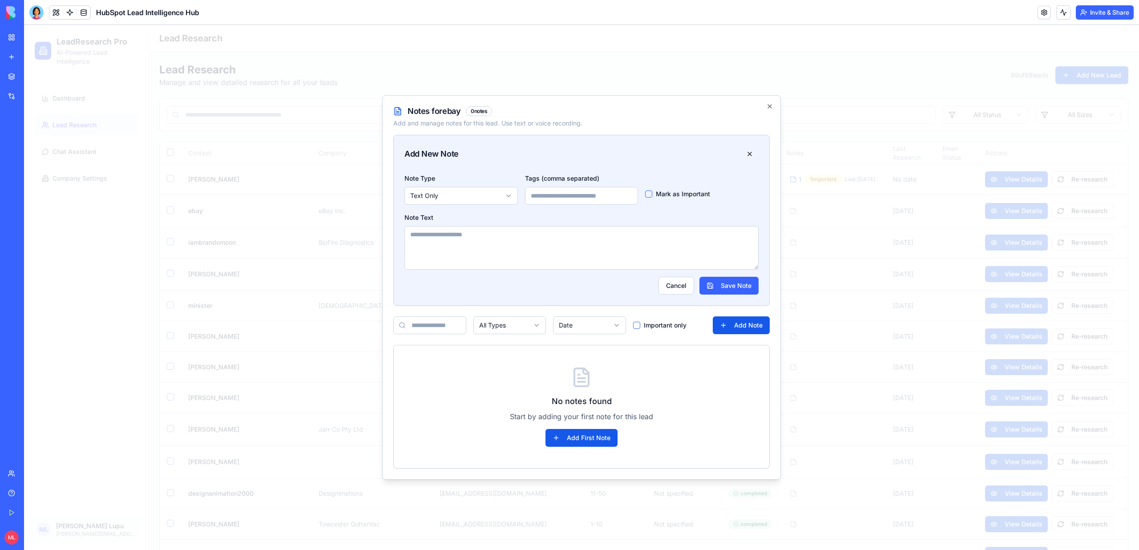
click at [498, 235] on textarea at bounding box center [581, 248] width 354 height 44
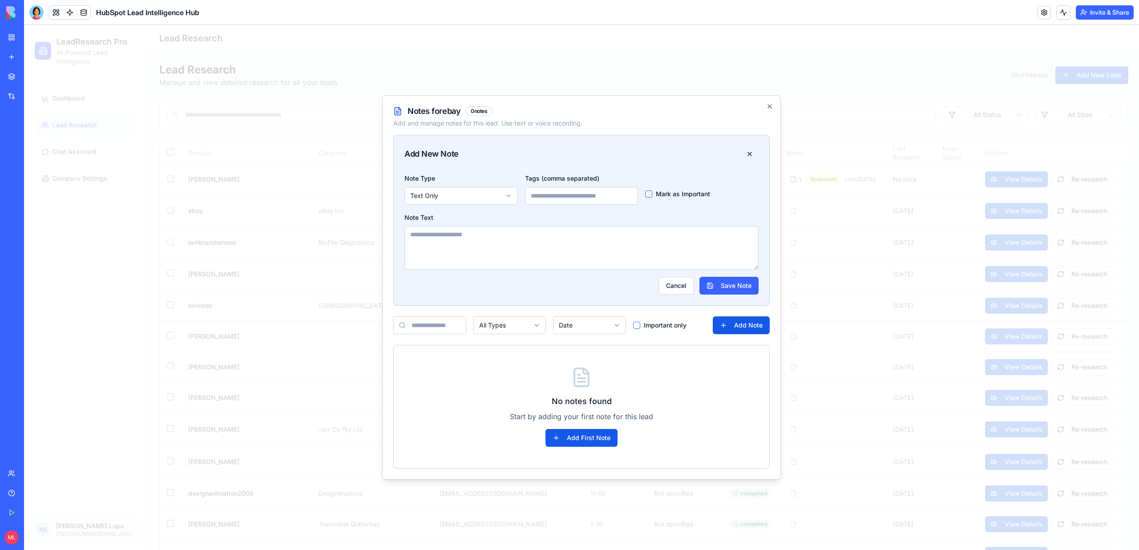
click at [459, 185] on div "Note Type Text Only" at bounding box center [460, 189] width 113 height 32
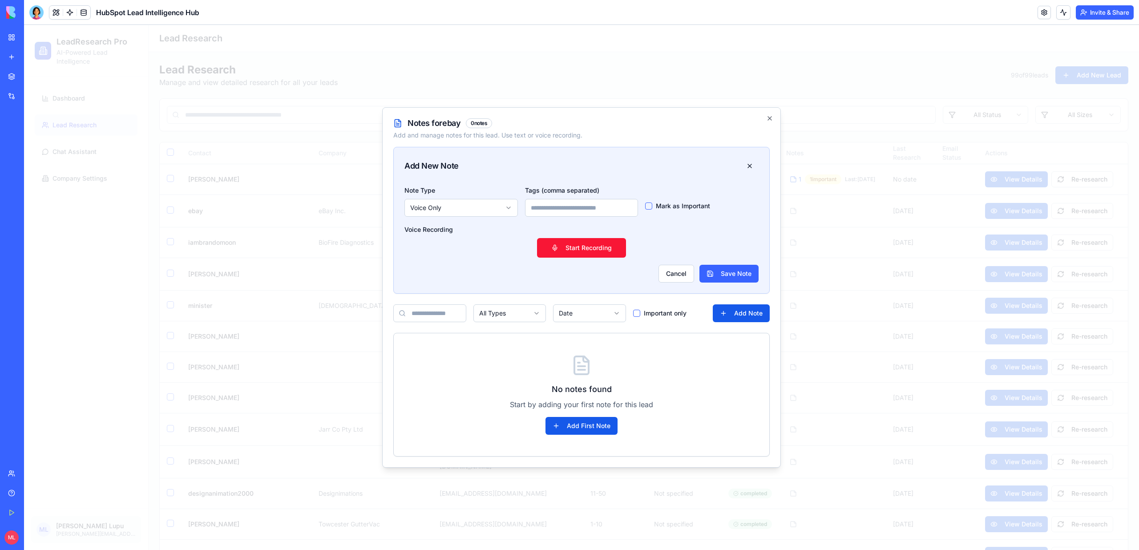
click at [470, 218] on div "Note Type Voice Only Tags (comma separated) Mark as Important Voice Recording S…" at bounding box center [582, 239] width 376 height 109
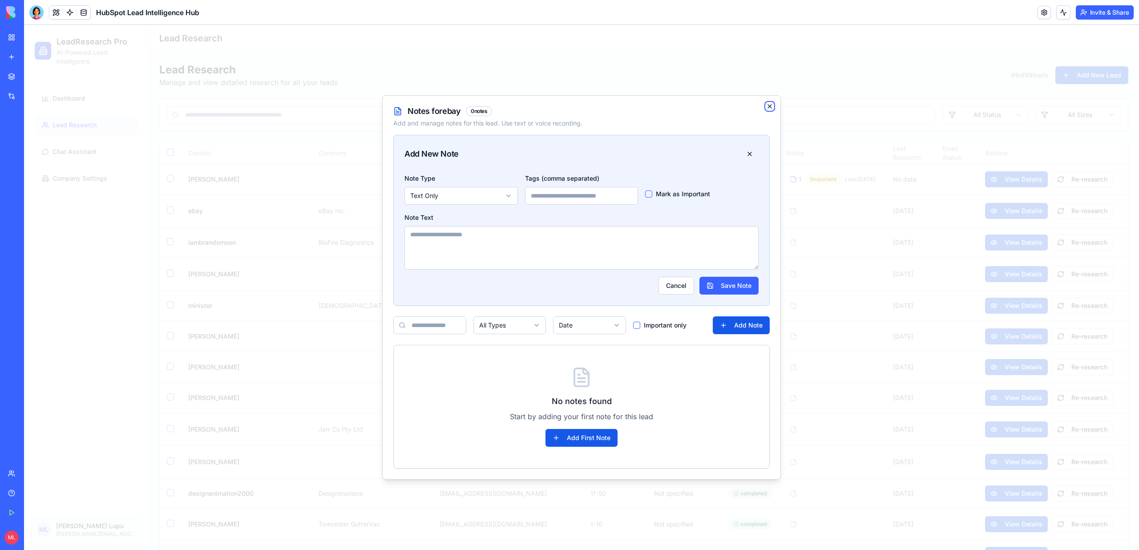
click at [672, 106] on icon "button" at bounding box center [769, 106] width 7 height 7
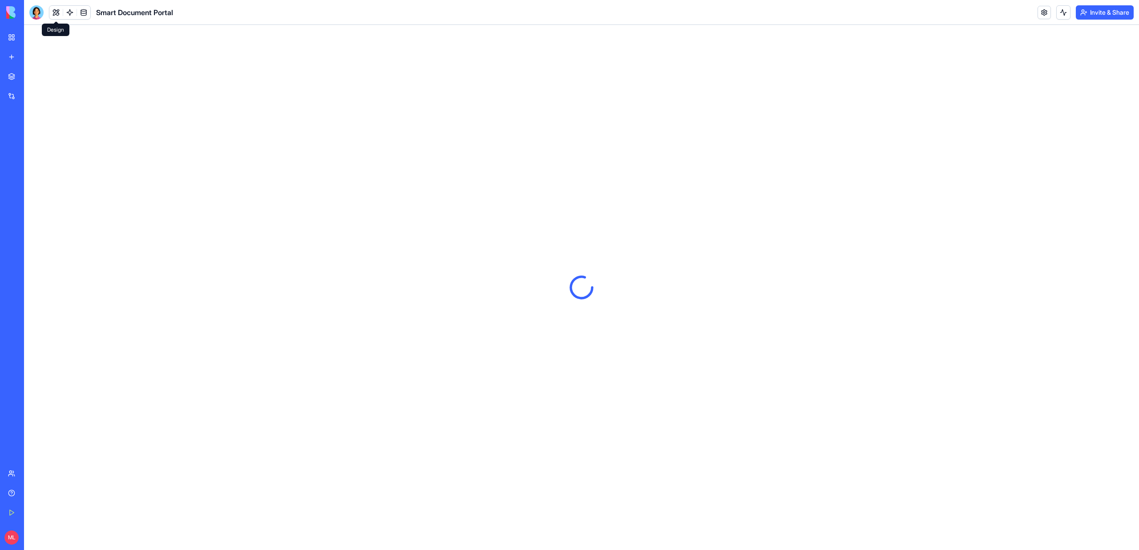
click at [41, 14] on div at bounding box center [36, 12] width 14 height 14
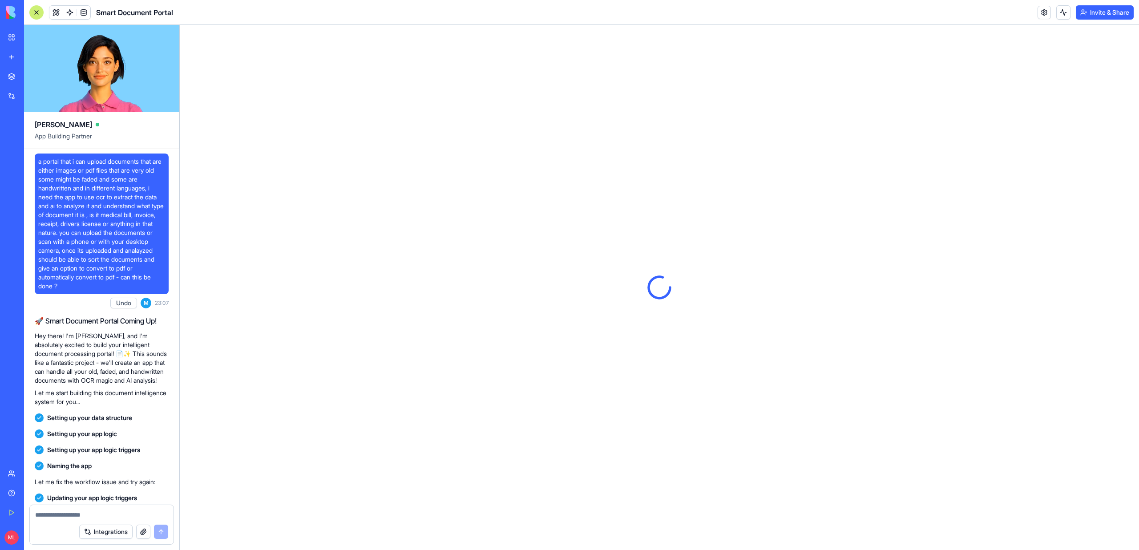
click at [79, 230] on span "a portal that i can upload documents that are either images or pdf files that a…" at bounding box center [101, 223] width 127 height 133
click at [79, 231] on span "a portal that i can upload documents that are either images or pdf files that a…" at bounding box center [101, 223] width 127 height 133
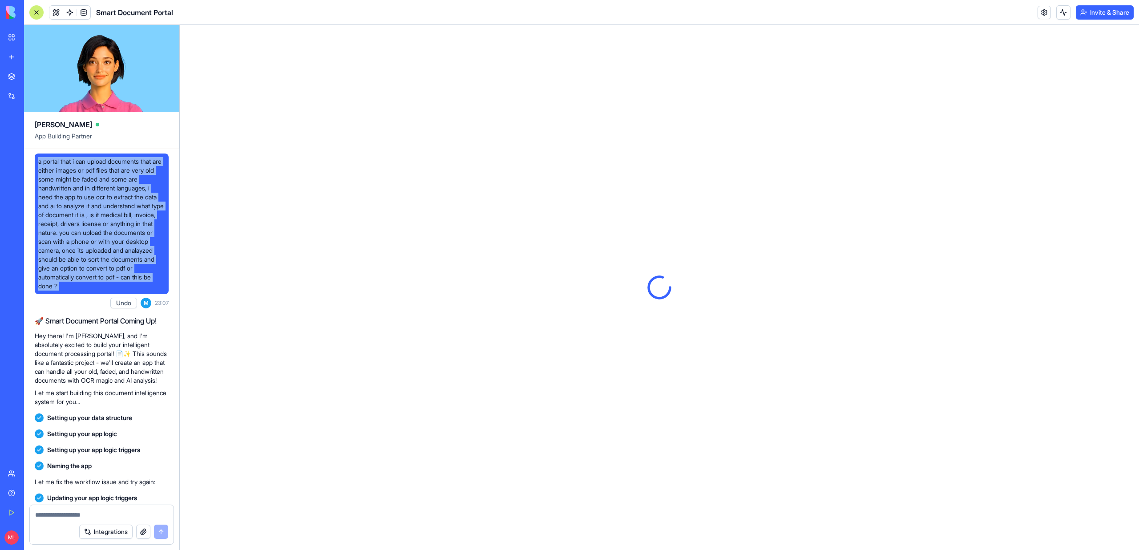
click at [79, 231] on span "a portal that i can upload documents that are either images or pdf files that a…" at bounding box center [101, 223] width 127 height 133
copy span "a portal that i can upload documents that are either images or pdf files that a…"
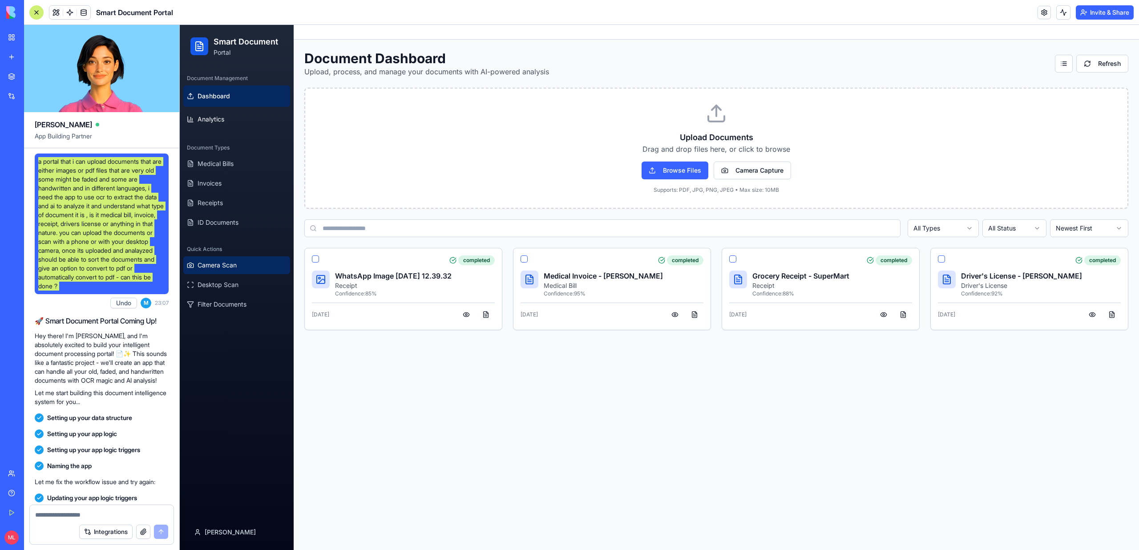
click at [240, 273] on button "Camera Scan" at bounding box center [236, 265] width 107 height 18
click at [238, 280] on span "Desktop Scan" at bounding box center [218, 284] width 41 height 9
click at [238, 304] on span "Filter Documents" at bounding box center [222, 304] width 49 height 9
click at [230, 250] on div "Quick Actions" at bounding box center [236, 249] width 107 height 14
click at [228, 236] on div "Document Management Dashboard Analytics Document Types Medical Bills Invoices R…" at bounding box center [237, 291] width 114 height 447
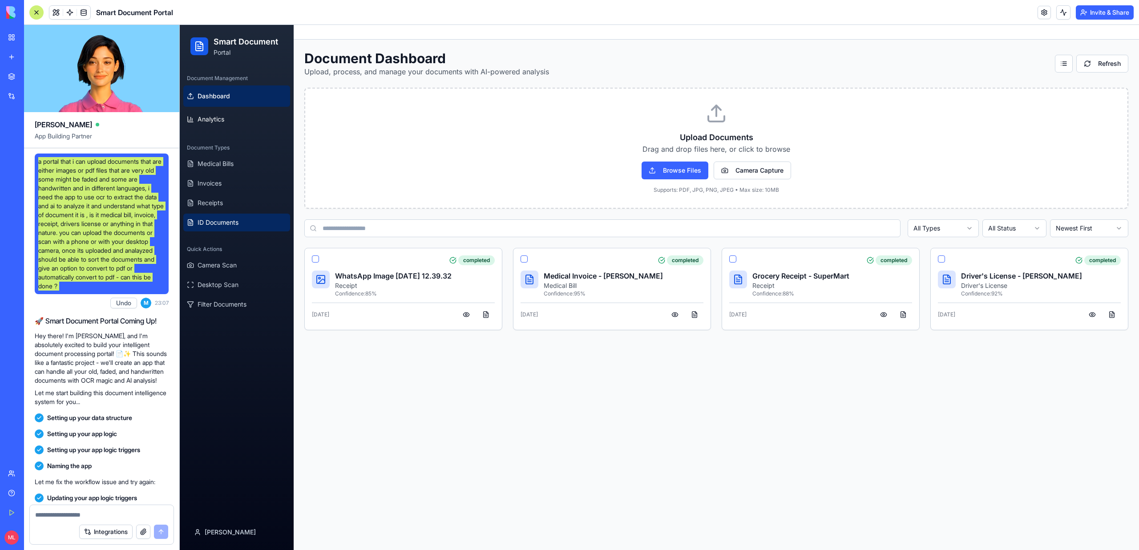
click at [228, 223] on span "ID Documents" at bounding box center [218, 222] width 41 height 9
click at [222, 206] on span "Receipts" at bounding box center [210, 202] width 25 height 9
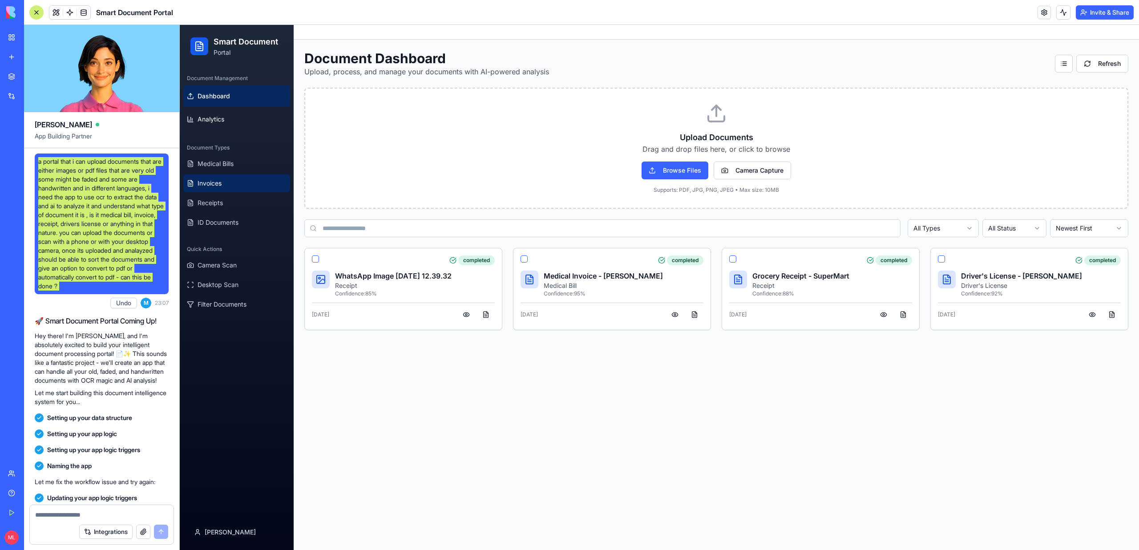
click at [222, 184] on button "Invoices" at bounding box center [236, 183] width 107 height 18
click at [222, 166] on span "Medical Bills" at bounding box center [216, 163] width 36 height 9
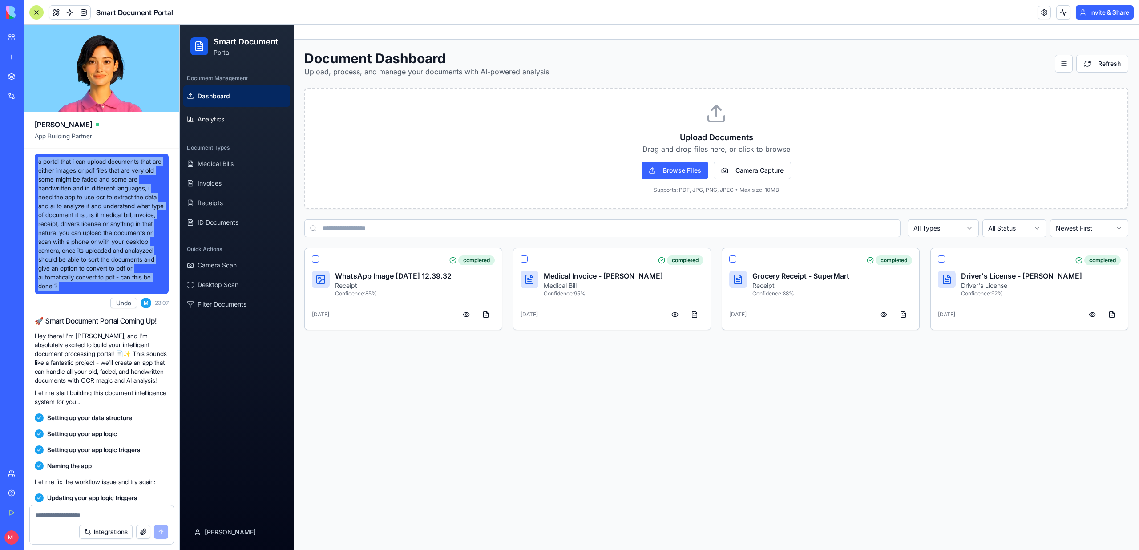
click at [12, 57] on link "New app" at bounding box center [21, 57] width 36 height 18
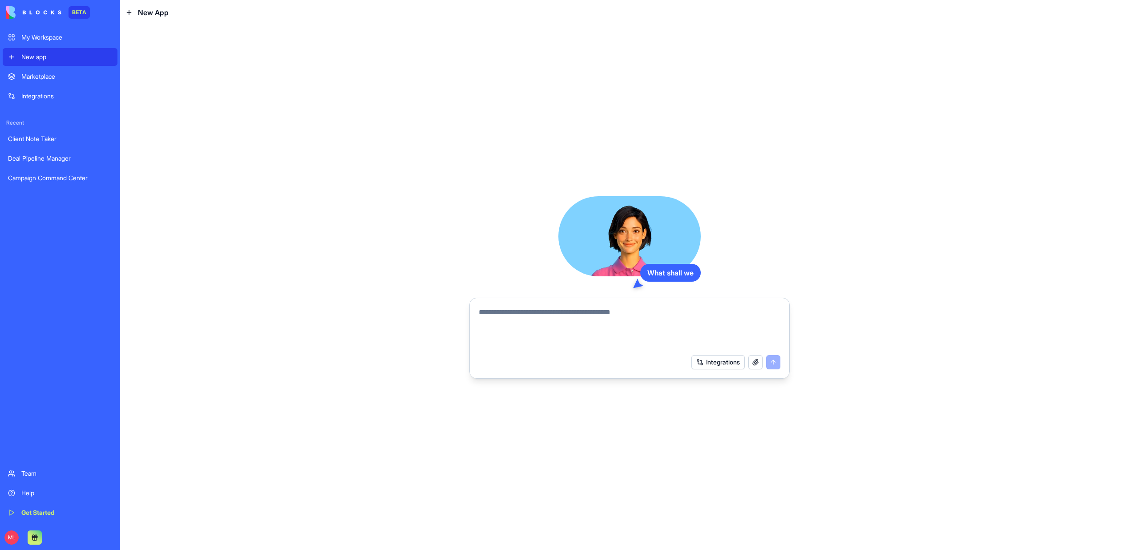
click at [556, 326] on textarea at bounding box center [630, 328] width 302 height 43
paste textarea "**********"
type textarea "**********"
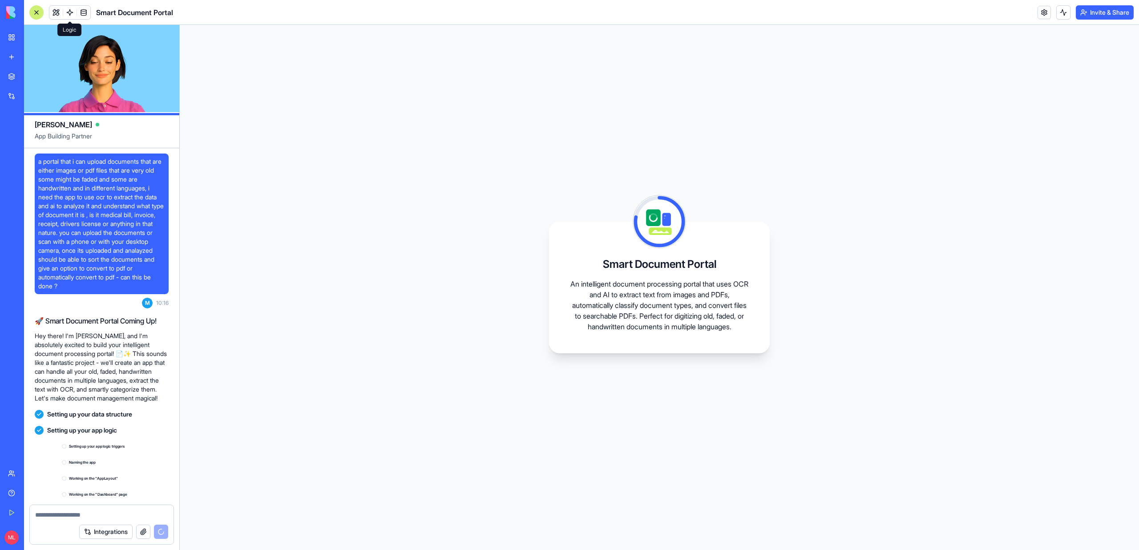
scroll to position [65, 0]
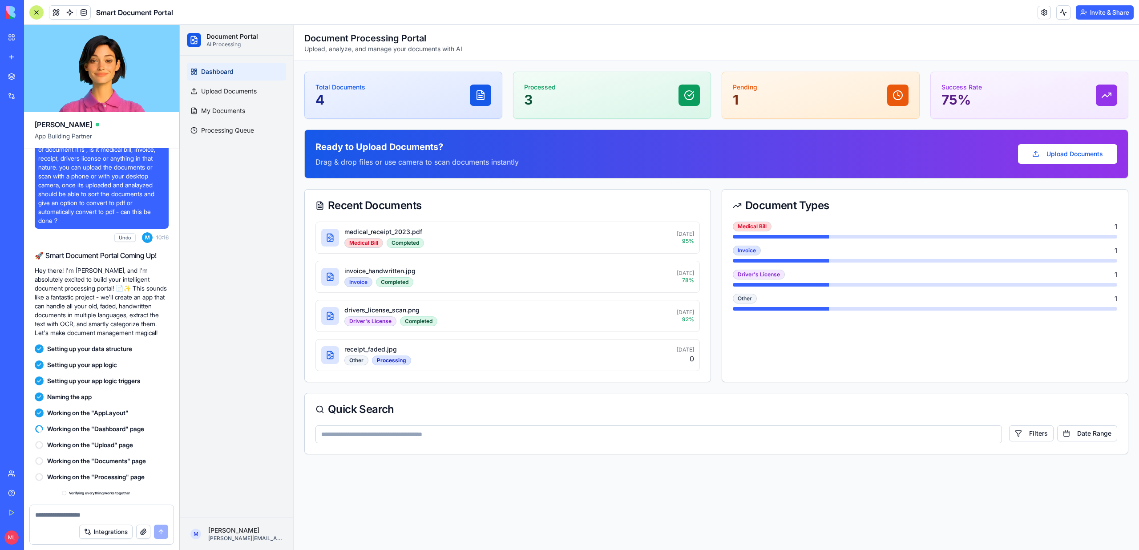
scroll to position [268, 0]
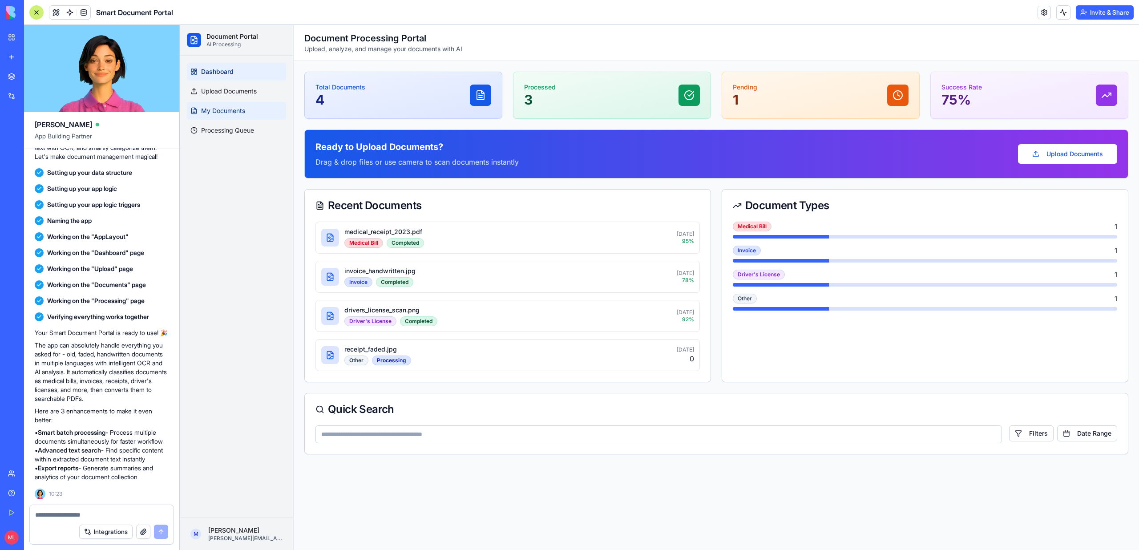
click at [224, 105] on link "My Documents" at bounding box center [236, 111] width 99 height 18
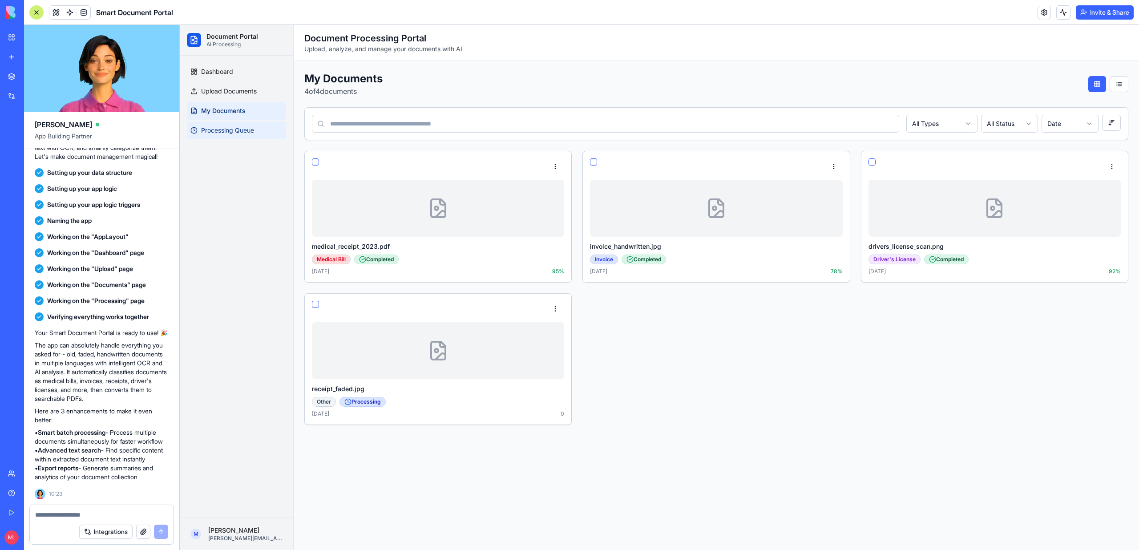
click at [226, 122] on link "Processing Queue" at bounding box center [236, 130] width 99 height 18
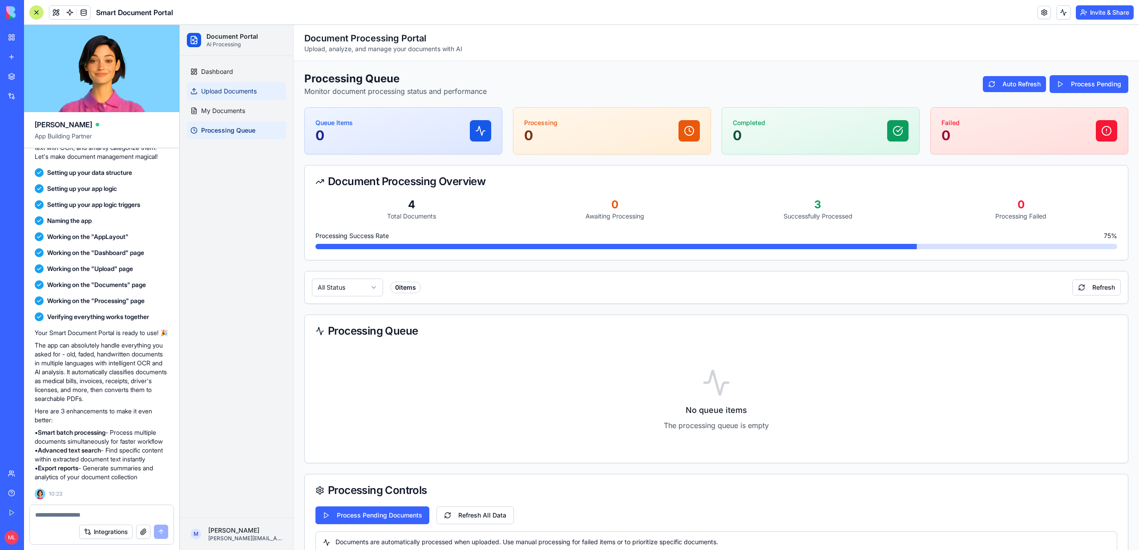
click at [226, 95] on span "Upload Documents" at bounding box center [229, 91] width 56 height 9
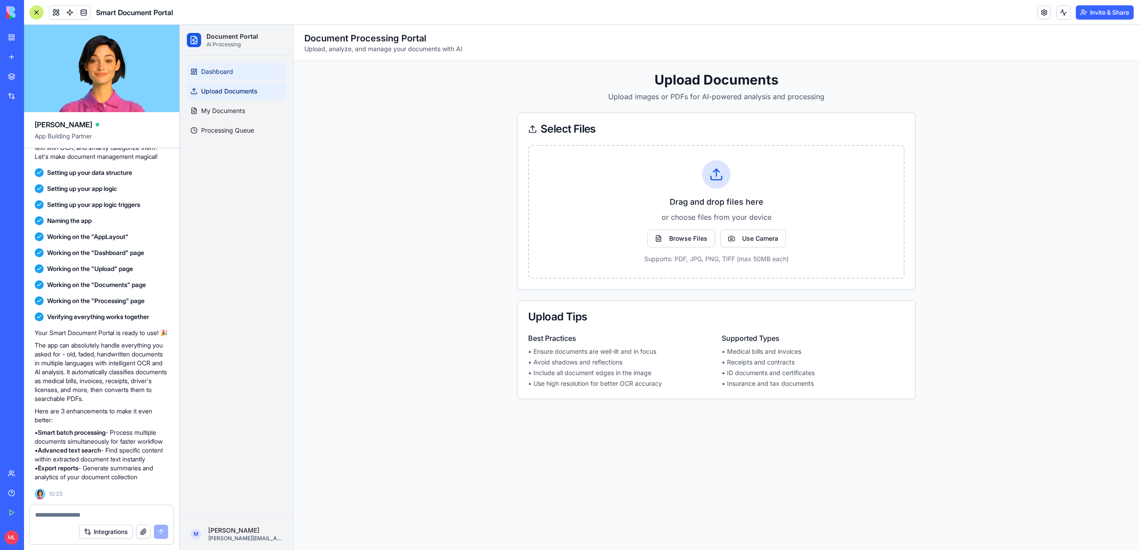
click at [230, 73] on span "Dashboard" at bounding box center [217, 71] width 32 height 9
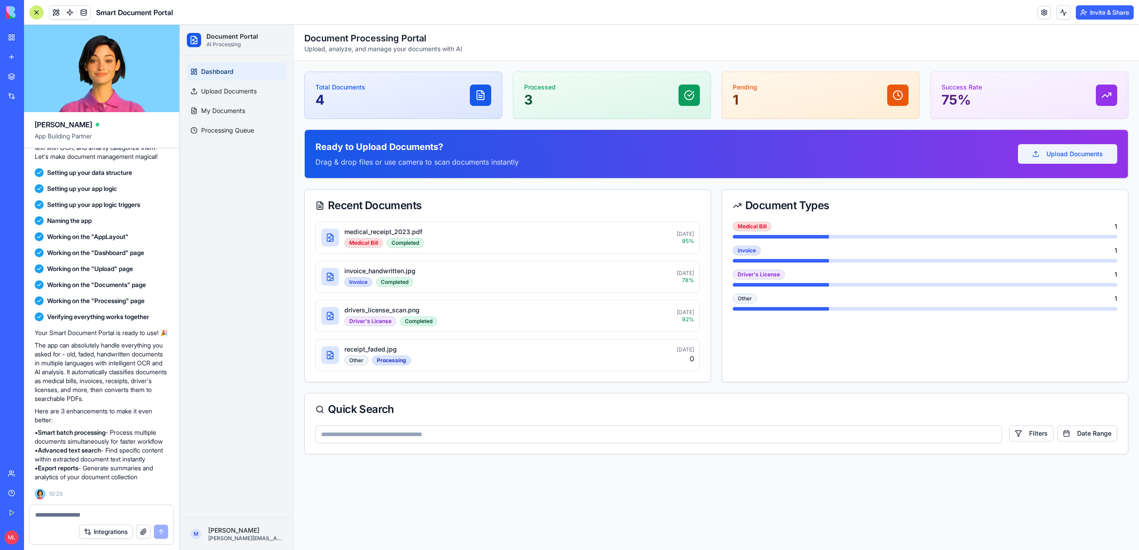
click at [1072, 145] on button "Upload Documents" at bounding box center [1067, 154] width 99 height 20
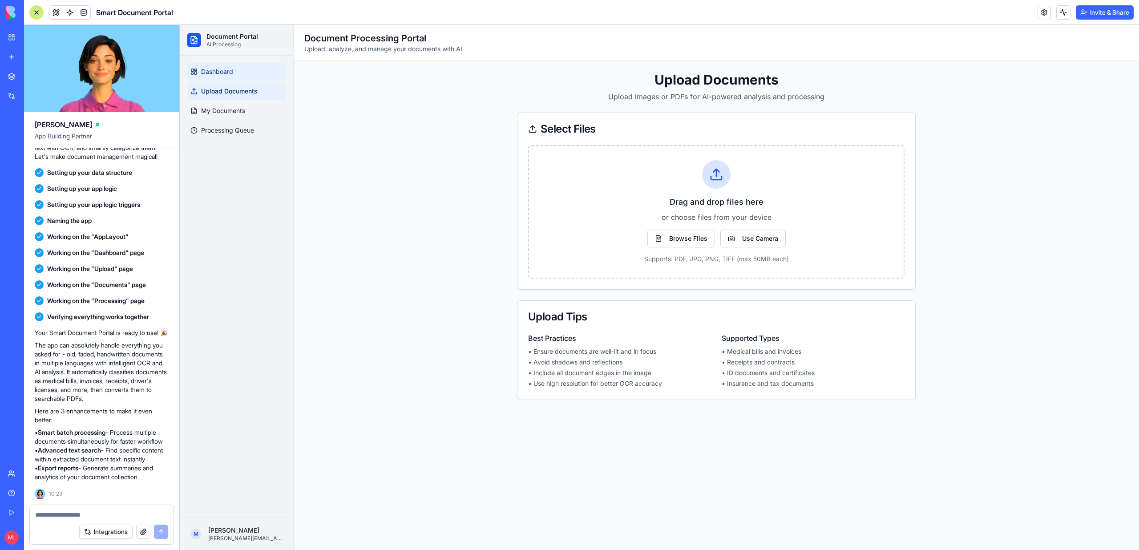
click at [241, 69] on link "Dashboard" at bounding box center [236, 72] width 99 height 18
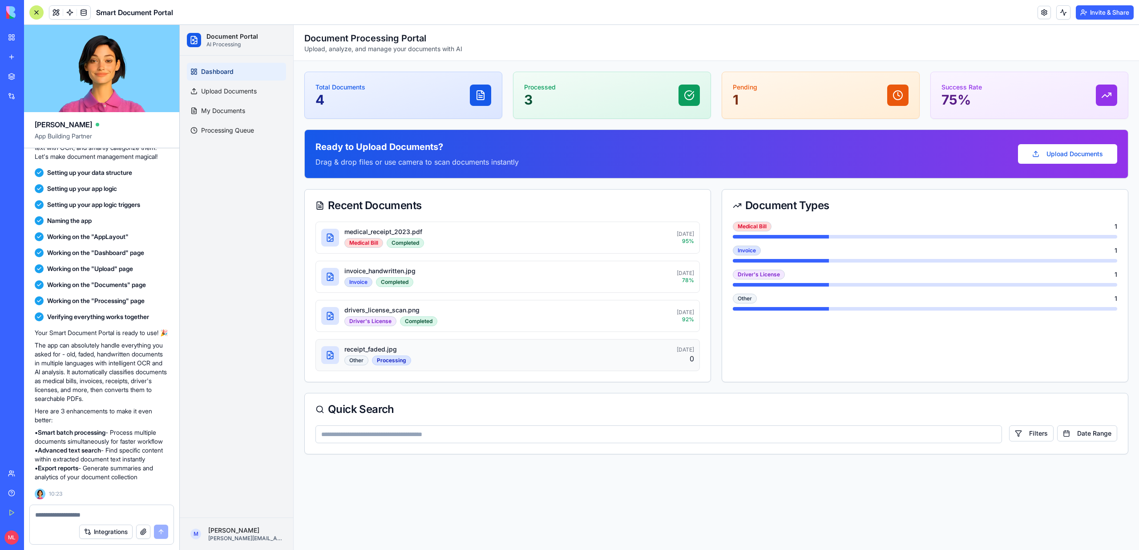
click at [477, 359] on div "Other Processing" at bounding box center [507, 360] width 327 height 10
click at [459, 320] on div "Driver's License Completed" at bounding box center [507, 321] width 327 height 10
click at [226, 133] on span "Processing Queue" at bounding box center [227, 130] width 53 height 9
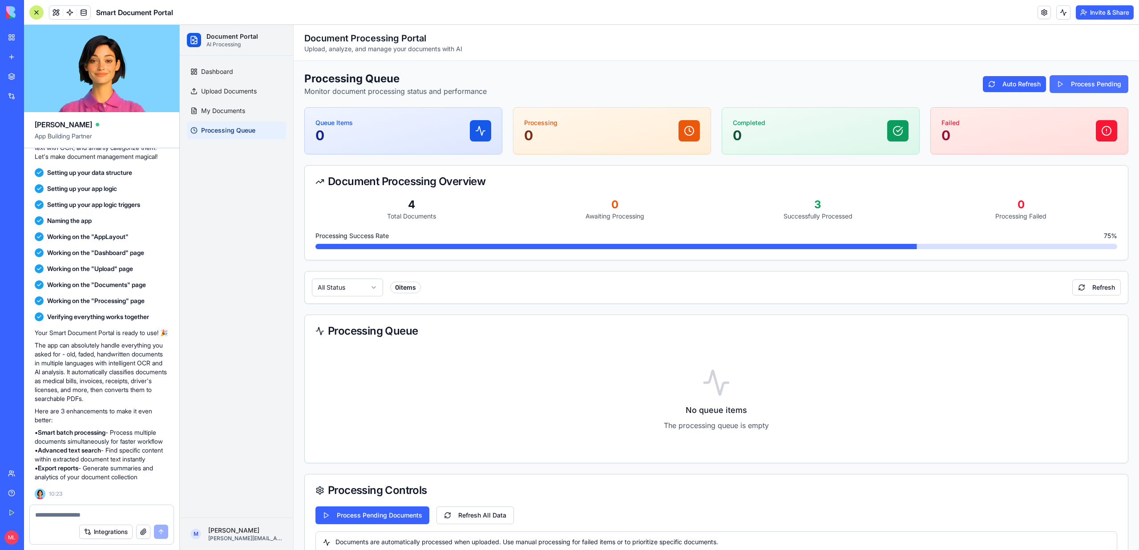
click at [1079, 85] on button "Process Pending" at bounding box center [1089, 84] width 79 height 18
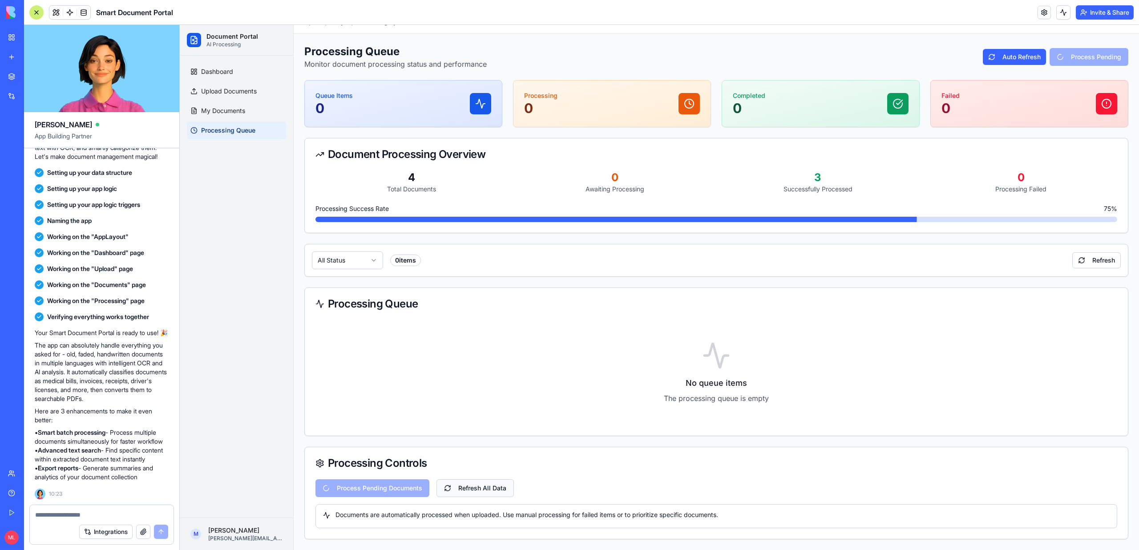
click at [493, 494] on button "Refresh All Data" at bounding box center [474, 488] width 77 height 18
click at [226, 116] on link "My Documents" at bounding box center [236, 111] width 99 height 18
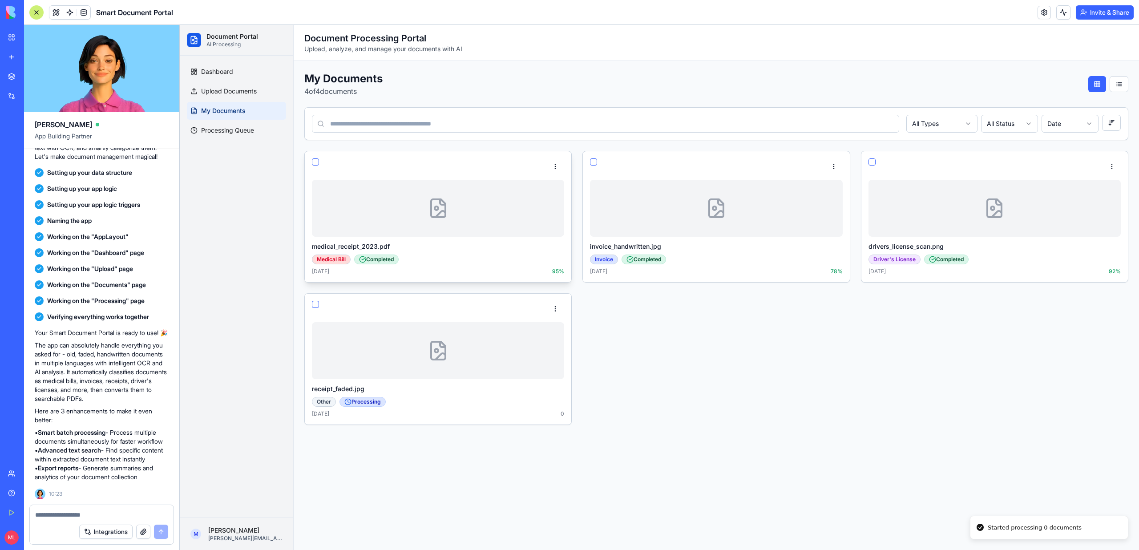
click at [428, 222] on div at bounding box center [438, 208] width 252 height 57
click at [564, 165] on html "Document Portal AI Processing Dashboard Upload Documents My Documents Processin…" at bounding box center [659, 287] width 959 height 525
click at [549, 176] on div "View Details Edit Download Original Download PDF Delete" at bounding box center [524, 214] width 79 height 76
click at [549, 186] on div "View Details" at bounding box center [524, 185] width 74 height 14
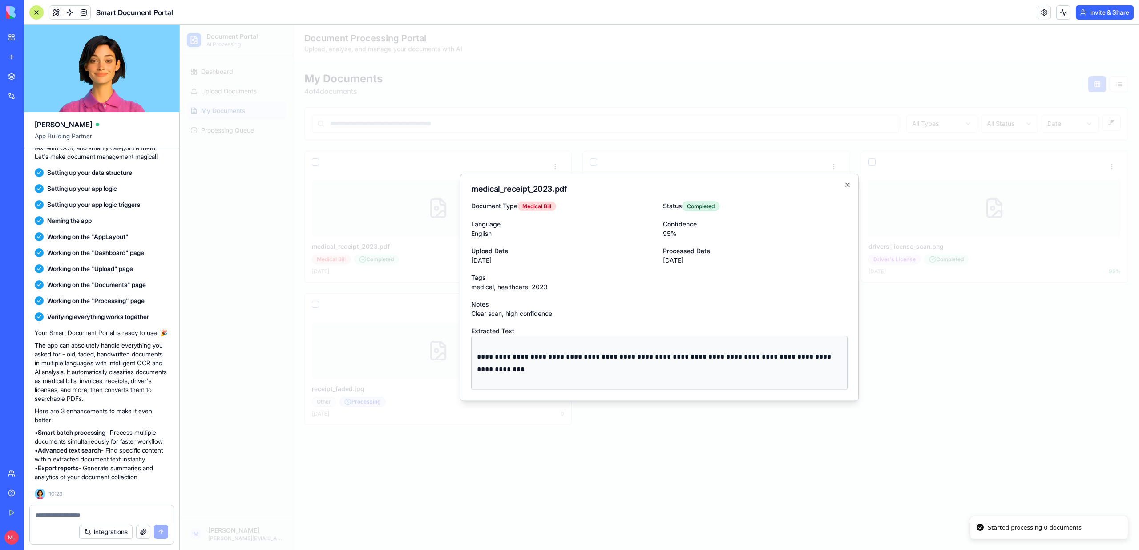
click at [556, 141] on div at bounding box center [659, 287] width 959 height 525
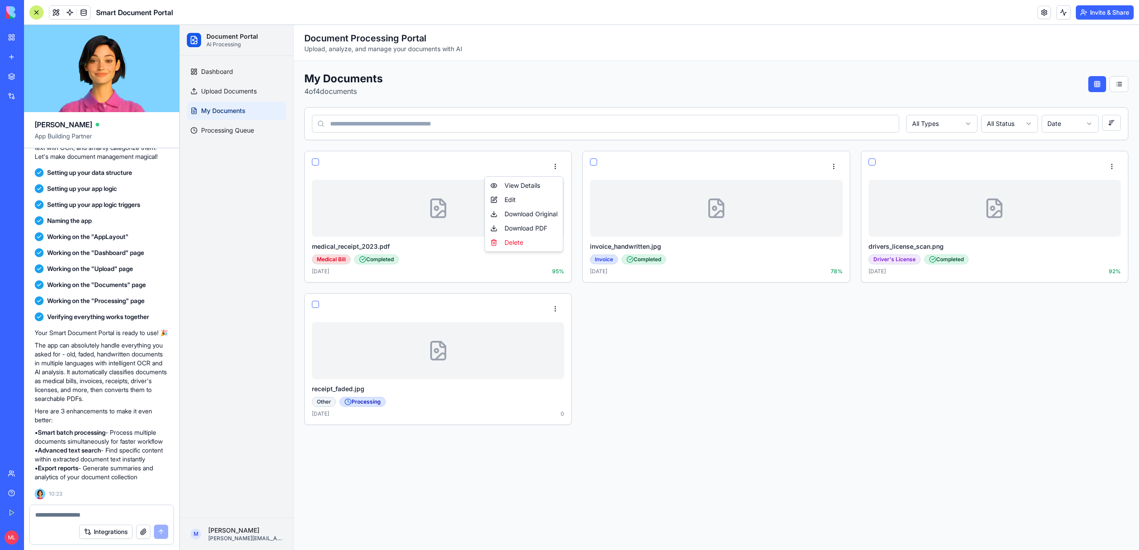
click at [392, 402] on html "Document Portal AI Processing Dashboard Upload Documents My Documents Processin…" at bounding box center [659, 287] width 959 height 525
click at [375, 379] on div at bounding box center [438, 350] width 252 height 57
click at [234, 97] on link "Upload Documents" at bounding box center [236, 91] width 99 height 18
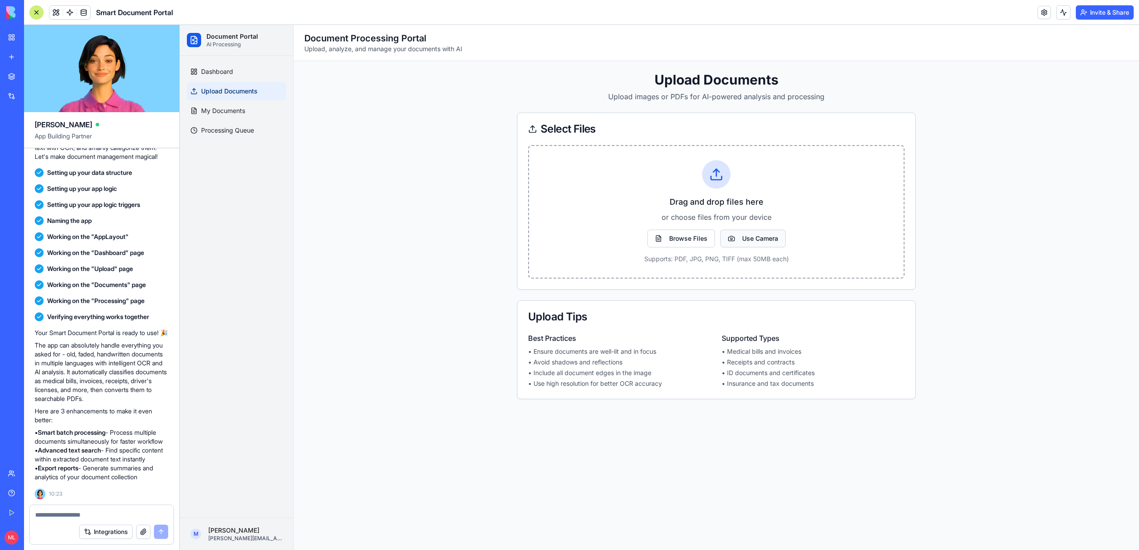
click at [738, 238] on button "Use Camera" at bounding box center [752, 239] width 65 height 18
click at [204, 60] on div "Dashboard Upload Documents My Documents Processing Queue" at bounding box center [236, 101] width 106 height 84
click at [208, 76] on span "Dashboard" at bounding box center [217, 71] width 32 height 9
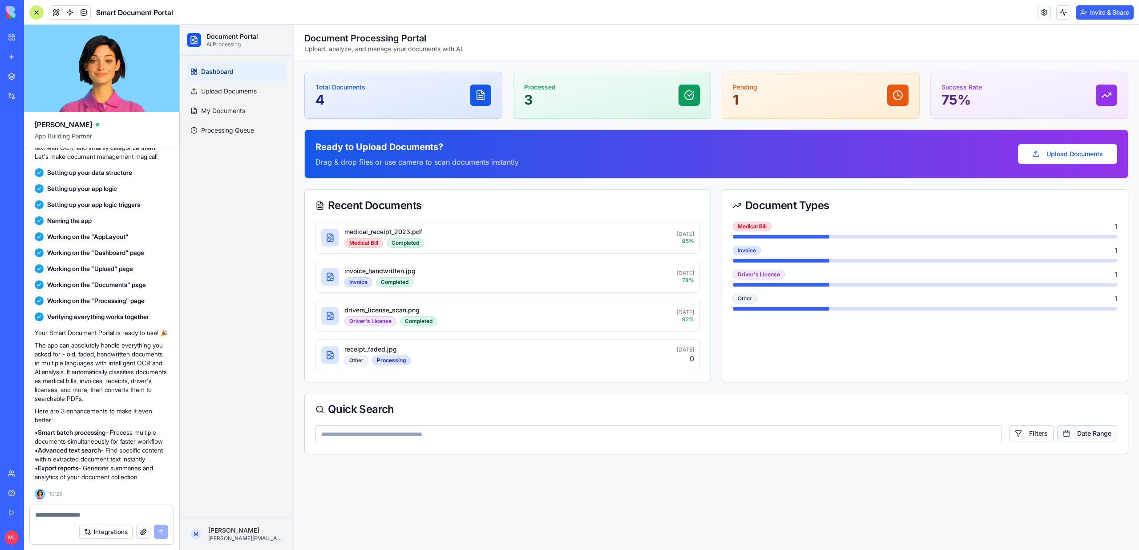
click at [1074, 436] on button "Date Range" at bounding box center [1087, 433] width 60 height 16
click at [1086, 436] on button "Date Range" at bounding box center [1087, 433] width 60 height 16
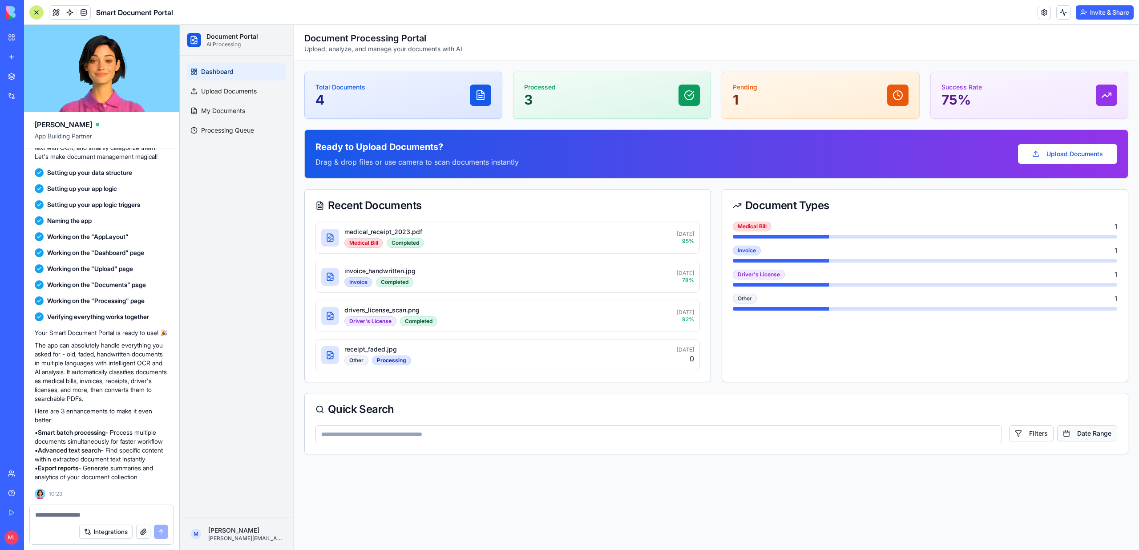
click at [1086, 436] on button "Date Range" at bounding box center [1087, 433] width 60 height 16
click at [1046, 436] on button "Filters" at bounding box center [1031, 433] width 44 height 16
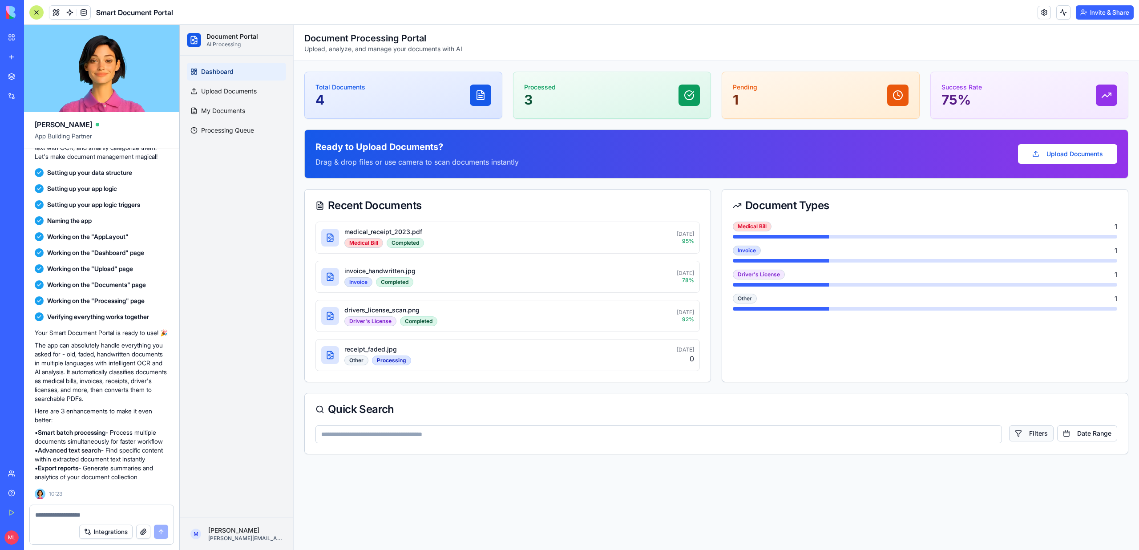
click at [1045, 436] on button "Filters" at bounding box center [1031, 433] width 44 height 16
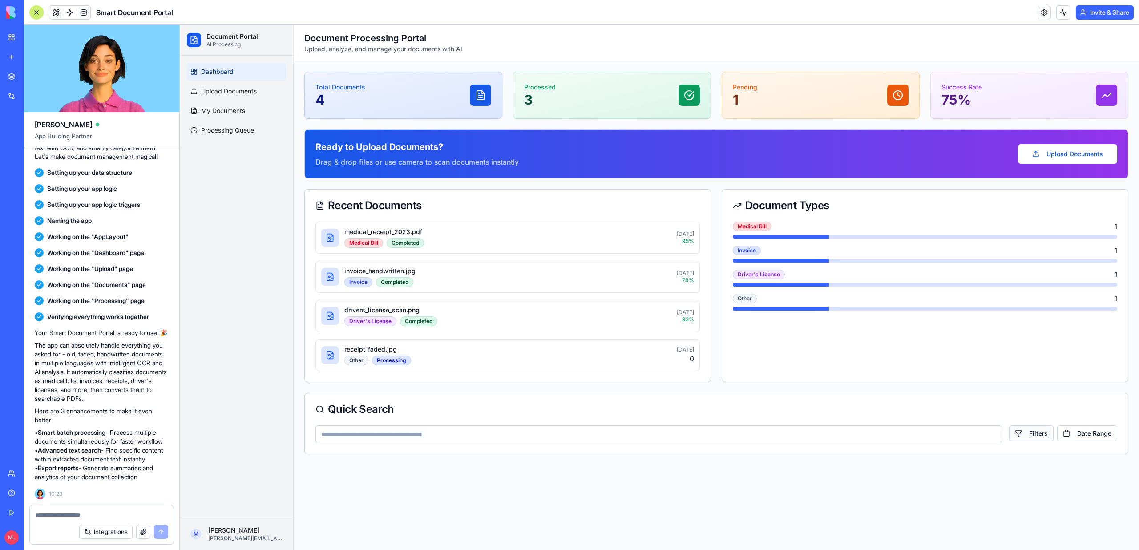
click at [1045, 436] on button "Filters" at bounding box center [1031, 433] width 44 height 16
click at [865, 432] on input at bounding box center [658, 434] width 687 height 18
type input "******"
click at [1022, 434] on button "Filters" at bounding box center [1031, 433] width 44 height 16
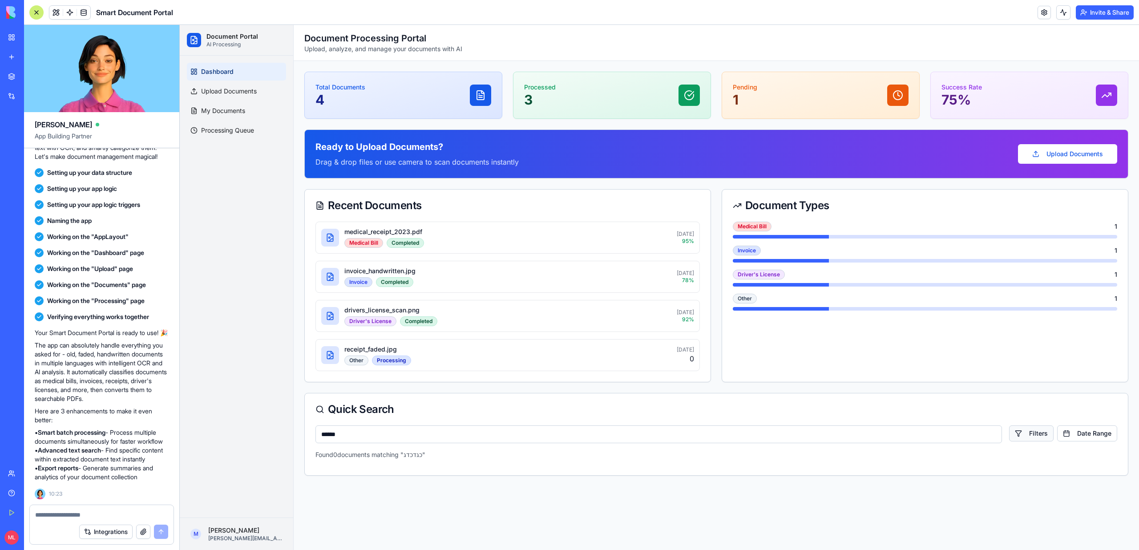
click at [1022, 434] on button "Filters" at bounding box center [1031, 433] width 44 height 16
click at [1084, 434] on button "Date Range" at bounding box center [1087, 433] width 60 height 16
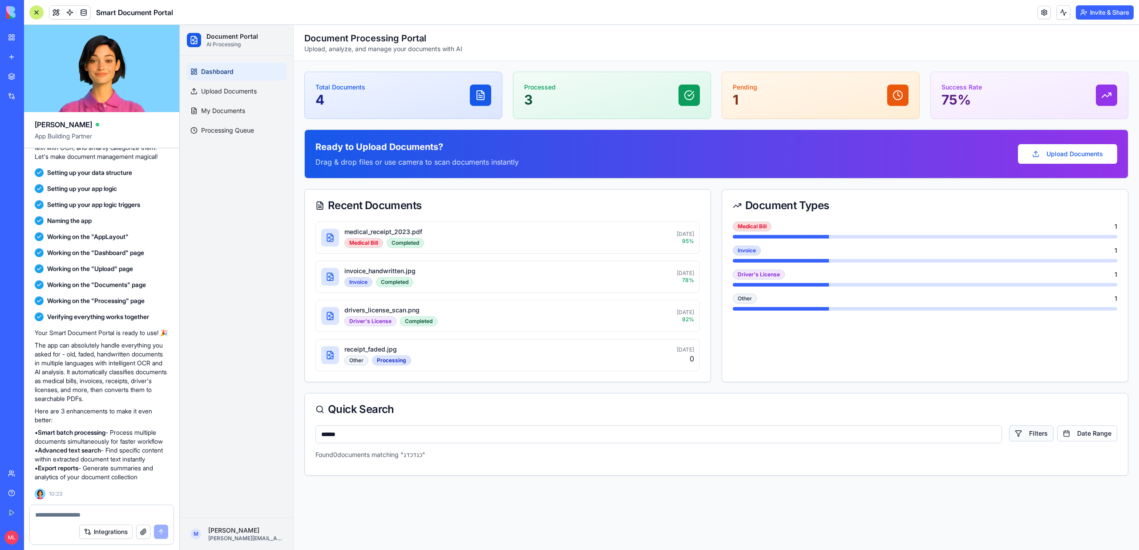
click at [1043, 434] on button "Filters" at bounding box center [1031, 433] width 44 height 16
click at [1092, 460] on div "****** Filters Date Range Found 0 documents matching " כגדכדג "" at bounding box center [716, 450] width 823 height 50
click at [1092, 427] on button "Date Range" at bounding box center [1087, 433] width 60 height 16
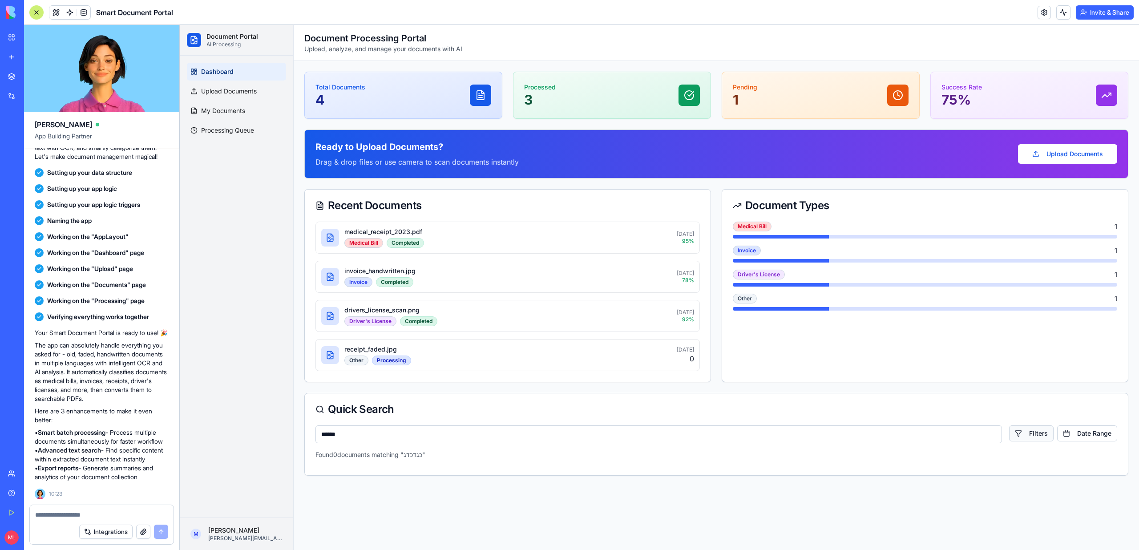
click at [1026, 428] on button "Filters" at bounding box center [1031, 433] width 44 height 16
click at [481, 96] on icon at bounding box center [480, 95] width 11 height 11
click at [688, 93] on icon at bounding box center [689, 95] width 11 height 11
click at [961, 139] on div "Ready to Upload Documents? Drag & drop files or use camera to scan documents in…" at bounding box center [716, 154] width 823 height 48
click at [1046, 141] on div "Ready to Upload Documents? Drag & drop files or use camera to scan documents in…" at bounding box center [716, 154] width 802 height 27
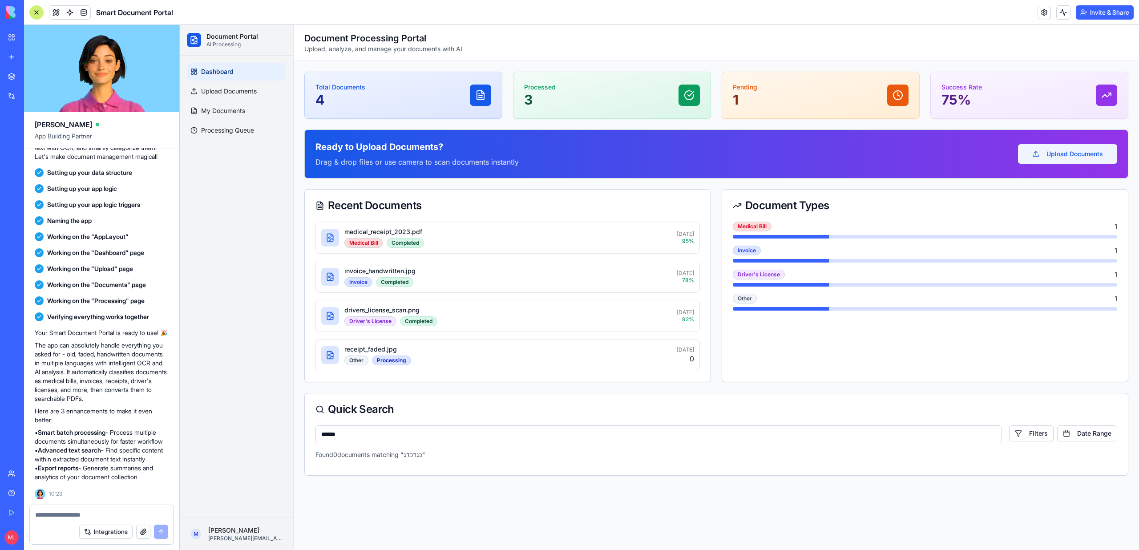
click at [1053, 155] on button "Upload Documents" at bounding box center [1067, 154] width 99 height 20
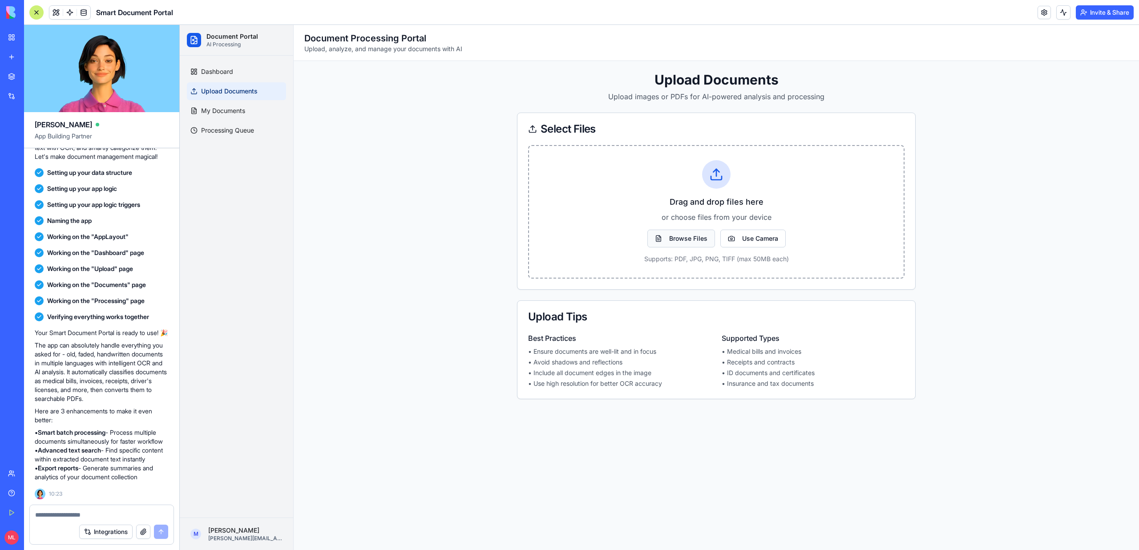
click at [669, 242] on button "Browse Files" at bounding box center [681, 239] width 68 height 18
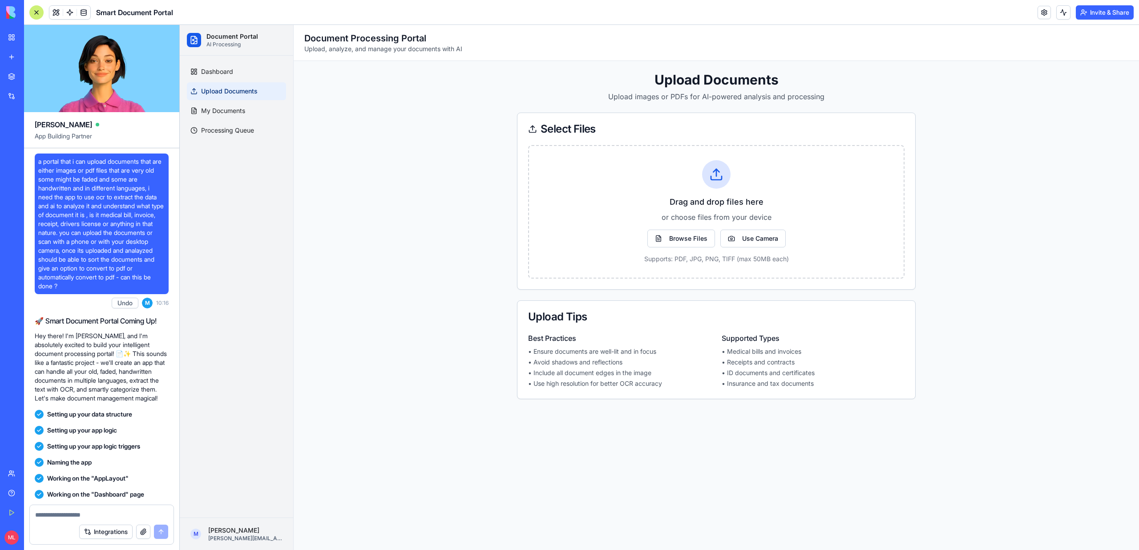
click at [110, 222] on span "a portal that i can upload documents that are either images or pdf files that a…" at bounding box center [101, 223] width 127 height 133
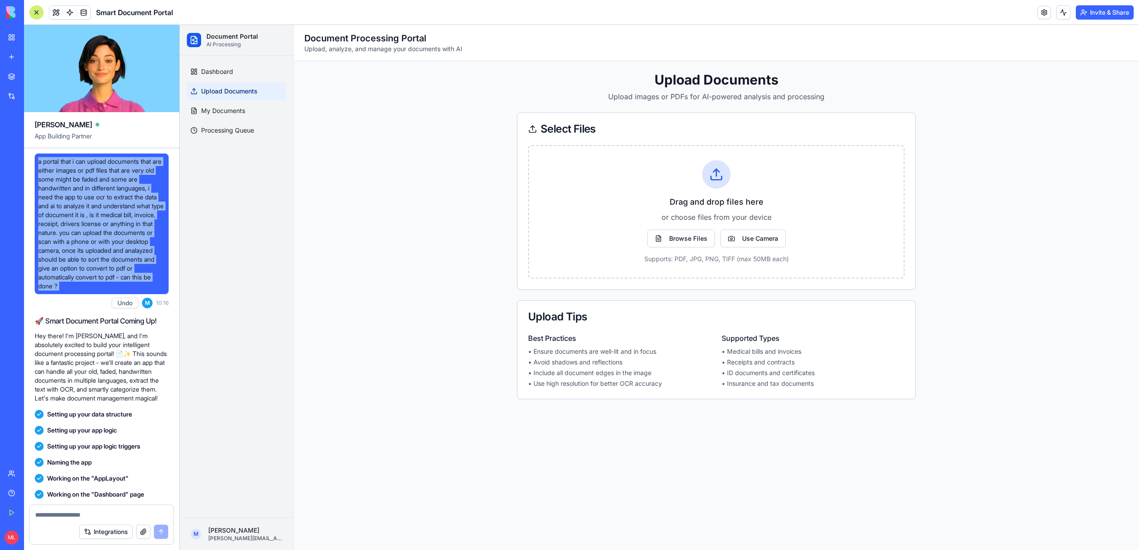
click at [110, 222] on span "a portal that i can upload documents that are either images or pdf files that a…" at bounding box center [101, 223] width 127 height 133
copy span "a portal that i can upload documents that are either images or pdf files that a…"
click at [15, 57] on link "New app" at bounding box center [21, 57] width 36 height 18
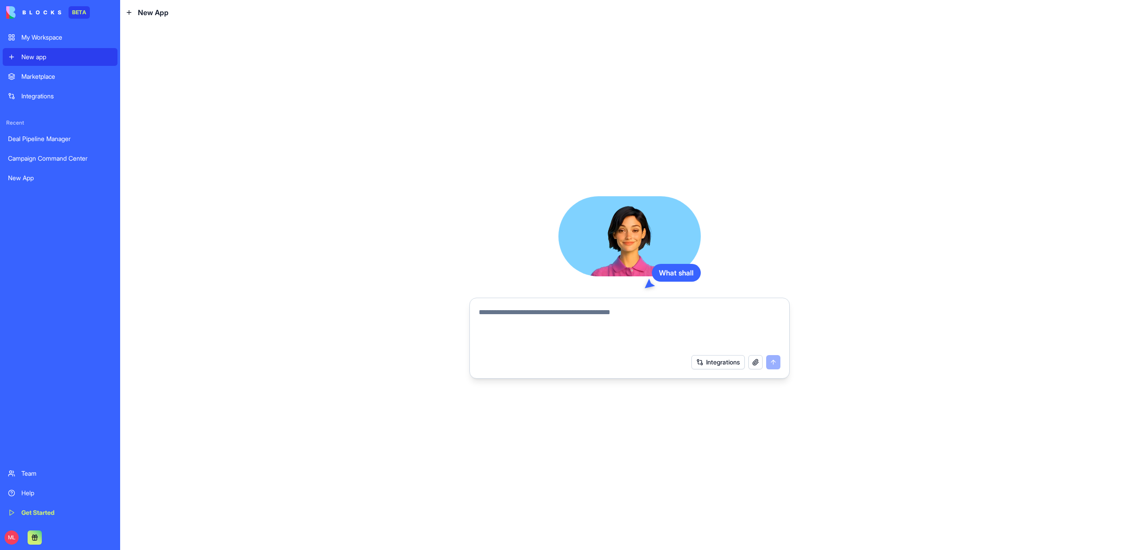
click at [562, 357] on div "Integrations" at bounding box center [629, 362] width 312 height 25
click at [571, 316] on textarea at bounding box center [630, 328] width 302 height 43
paste textarea "**********"
type textarea "**********"
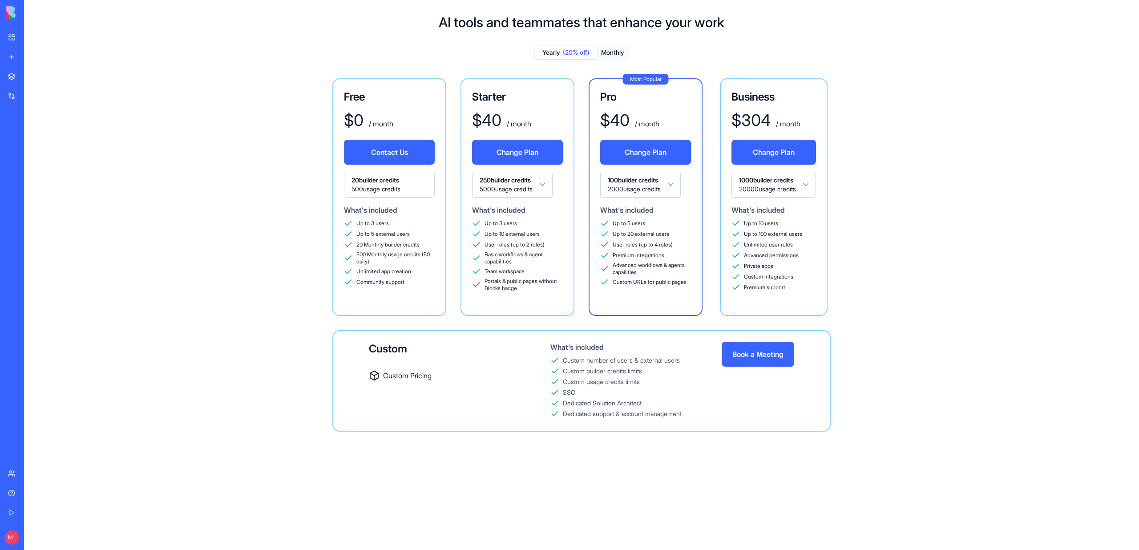
scroll to position [24, 0]
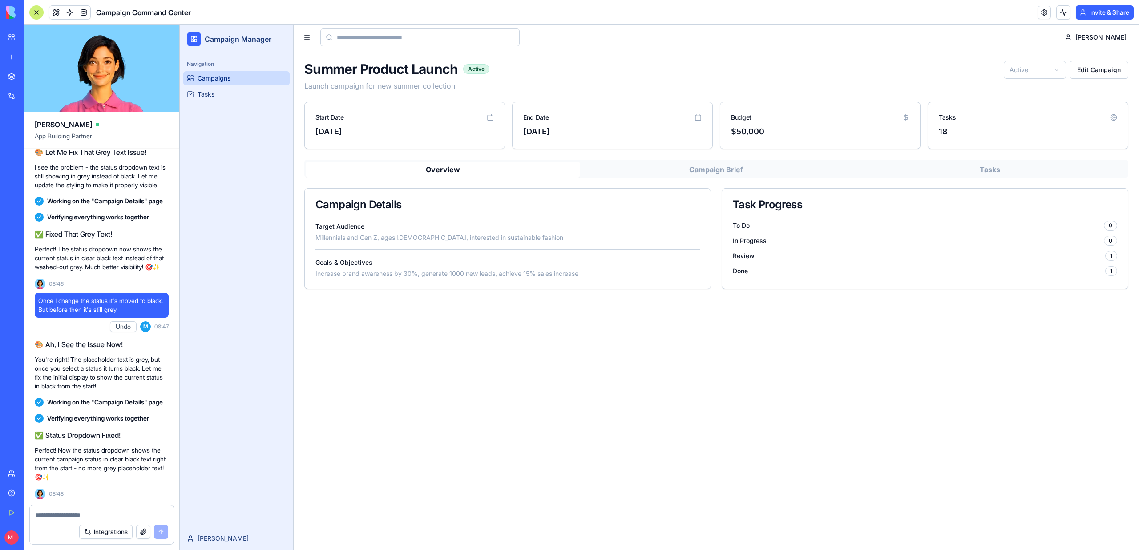
click at [229, 81] on span "Campaigns" at bounding box center [214, 78] width 33 height 9
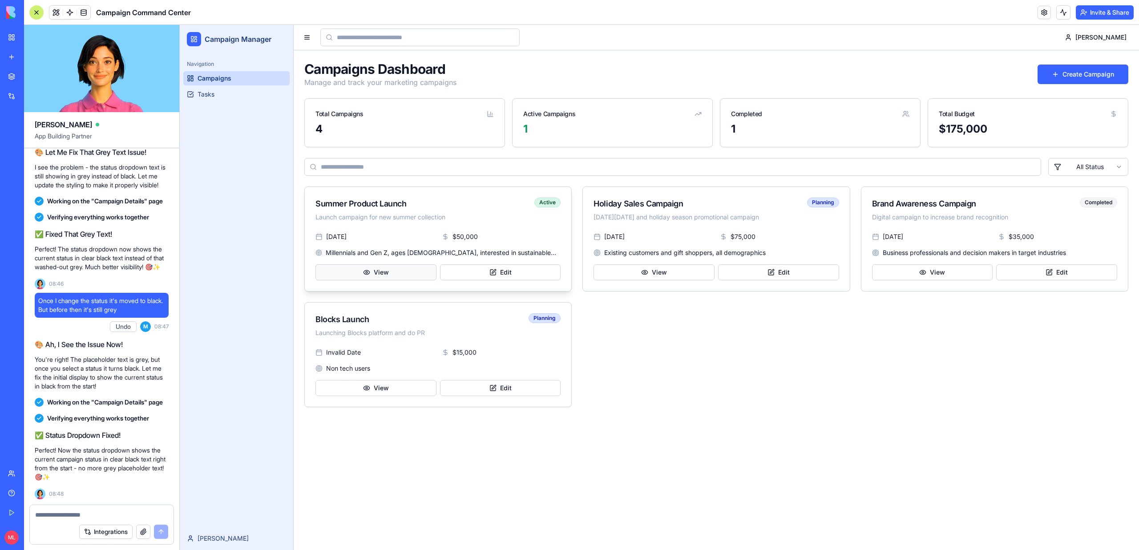
click at [387, 273] on button "View" at bounding box center [375, 272] width 121 height 16
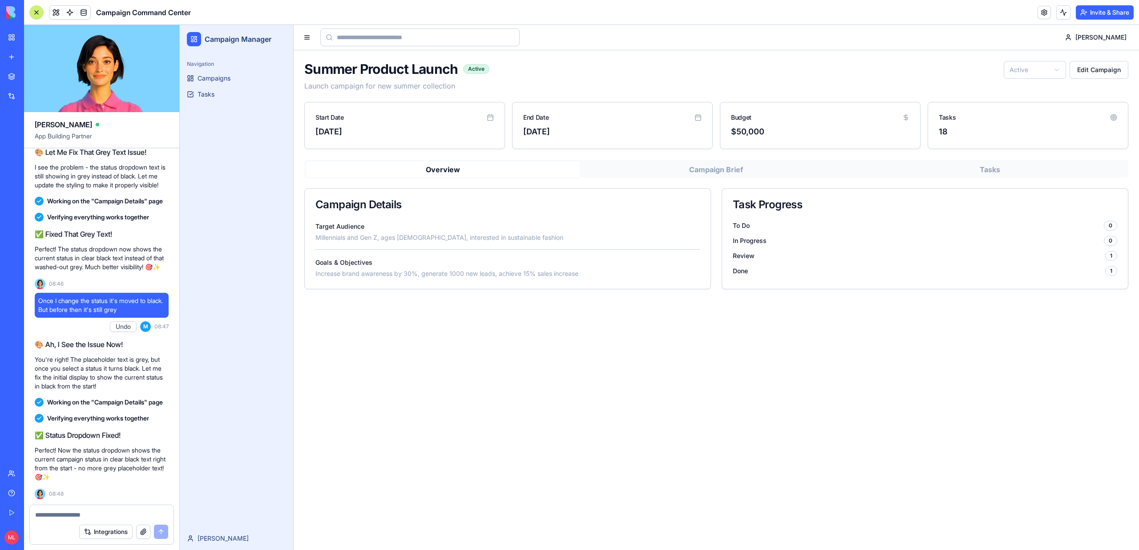
click at [1044, 72] on html "Campaign Manager Navigation Campaigns Tasks Michal Michal Summer Product Launch…" at bounding box center [659, 287] width 959 height 525
click at [1054, 74] on html "Campaign Manager Navigation Campaigns Tasks Michal Michal Summer Product Launch…" at bounding box center [659, 287] width 959 height 525
click at [1054, 70] on html "Campaign Manager Navigation Campaigns Tasks Michal Michal Summer Product Launch…" at bounding box center [659, 287] width 959 height 525
click at [209, 84] on link "Campaigns" at bounding box center [236, 78] width 106 height 14
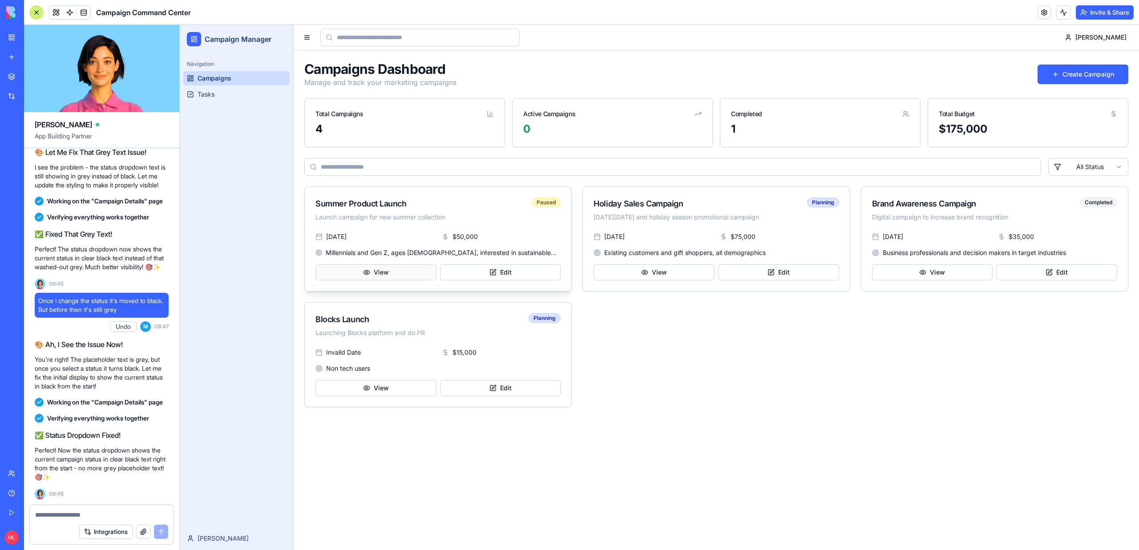
click at [405, 270] on button "View" at bounding box center [375, 272] width 121 height 16
